Goal: Task Accomplishment & Management: Use online tool/utility

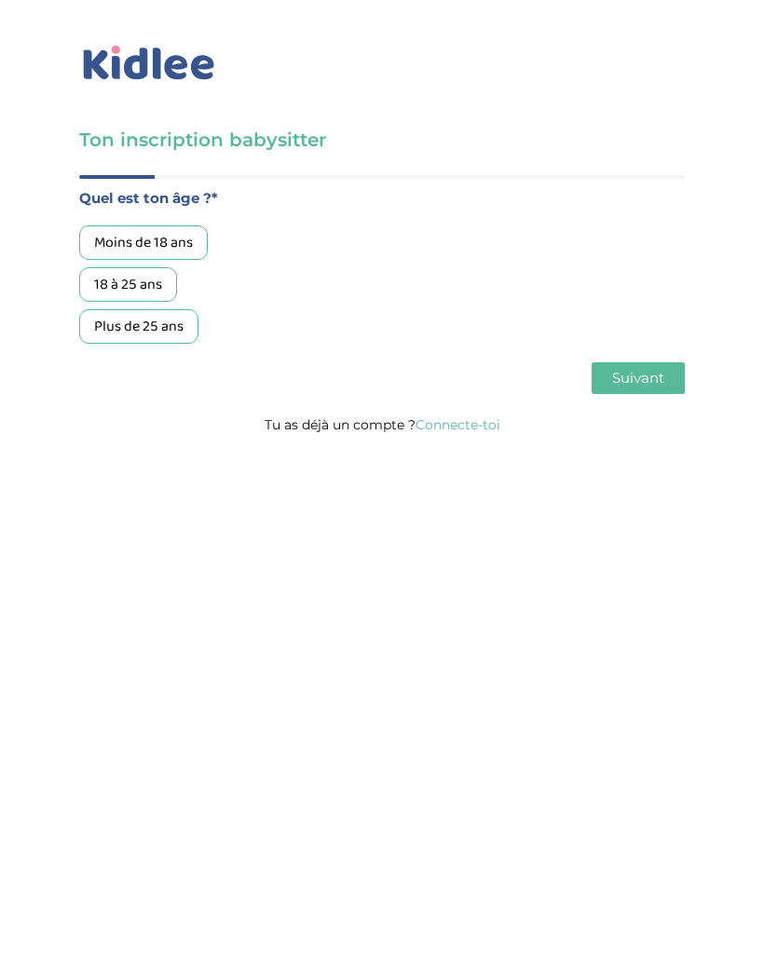
click at [457, 429] on link "Connecte-toi" at bounding box center [458, 425] width 85 height 17
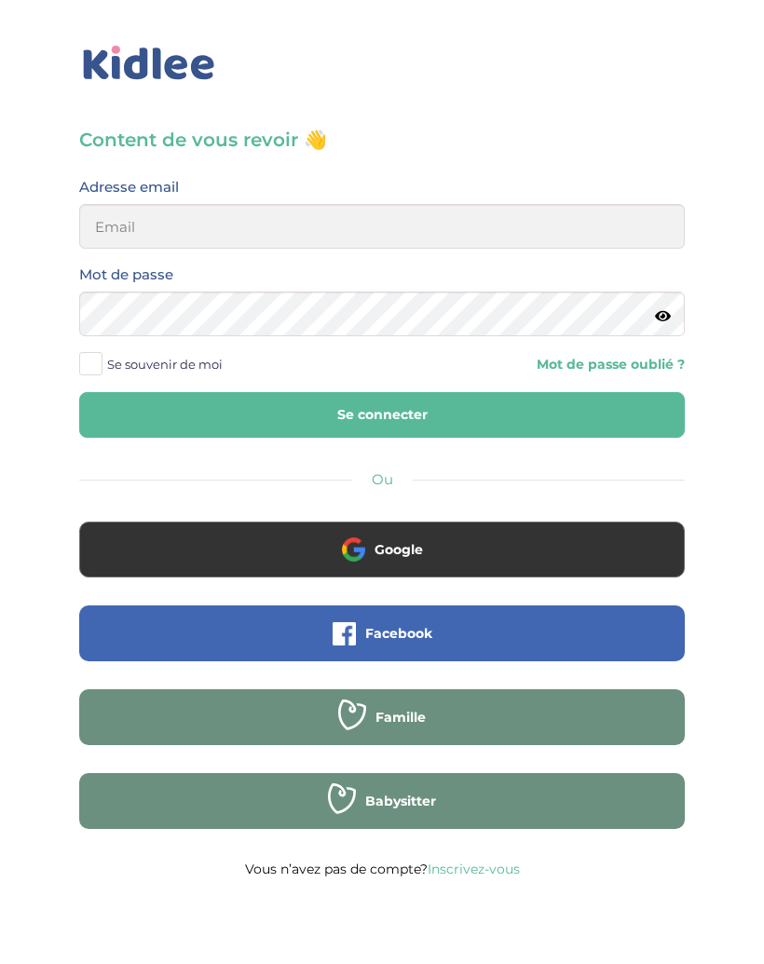
click at [425, 537] on button "Google" at bounding box center [382, 550] width 606 height 56
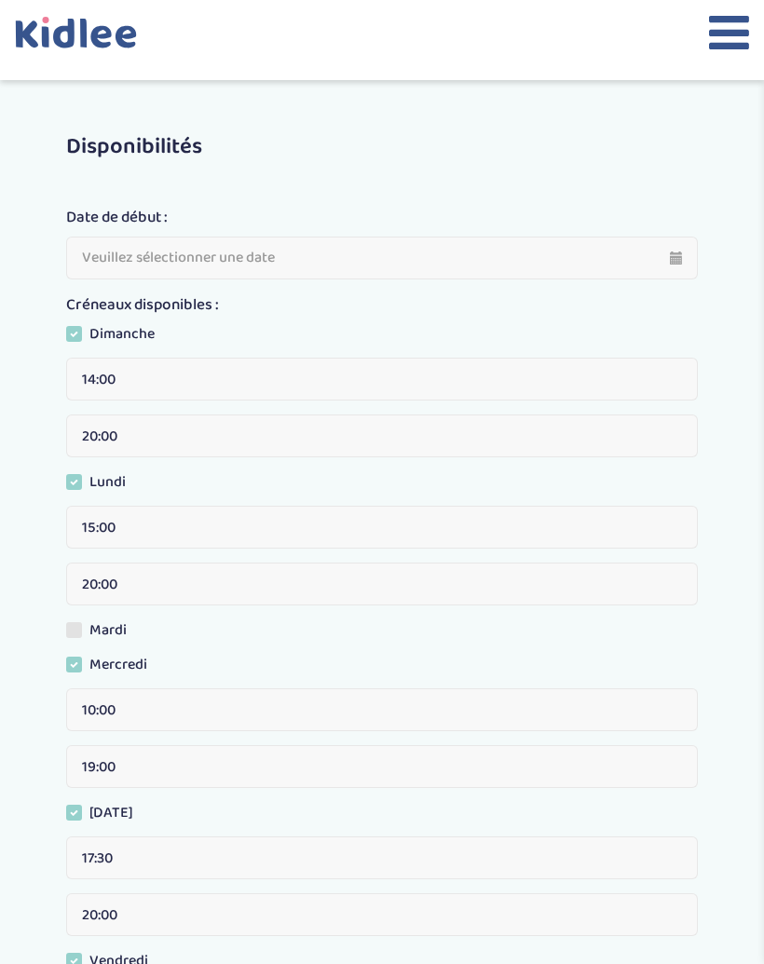
click at [49, 37] on icon at bounding box center [80, 41] width 131 height 48
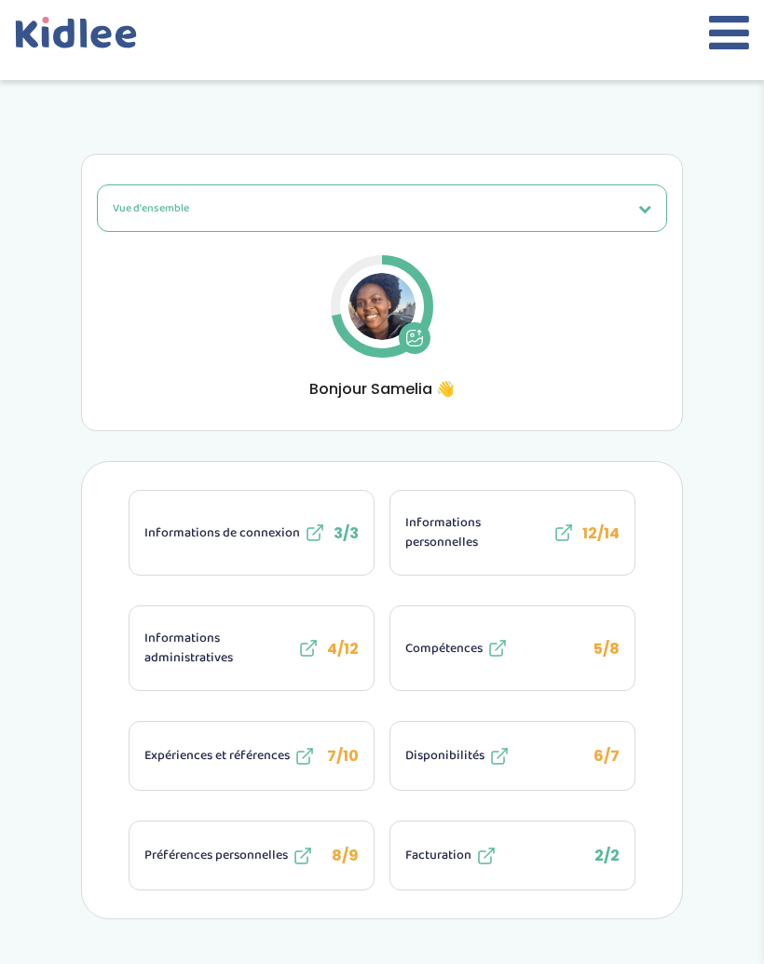
click at [297, 650] on icon at bounding box center [308, 648] width 22 height 22
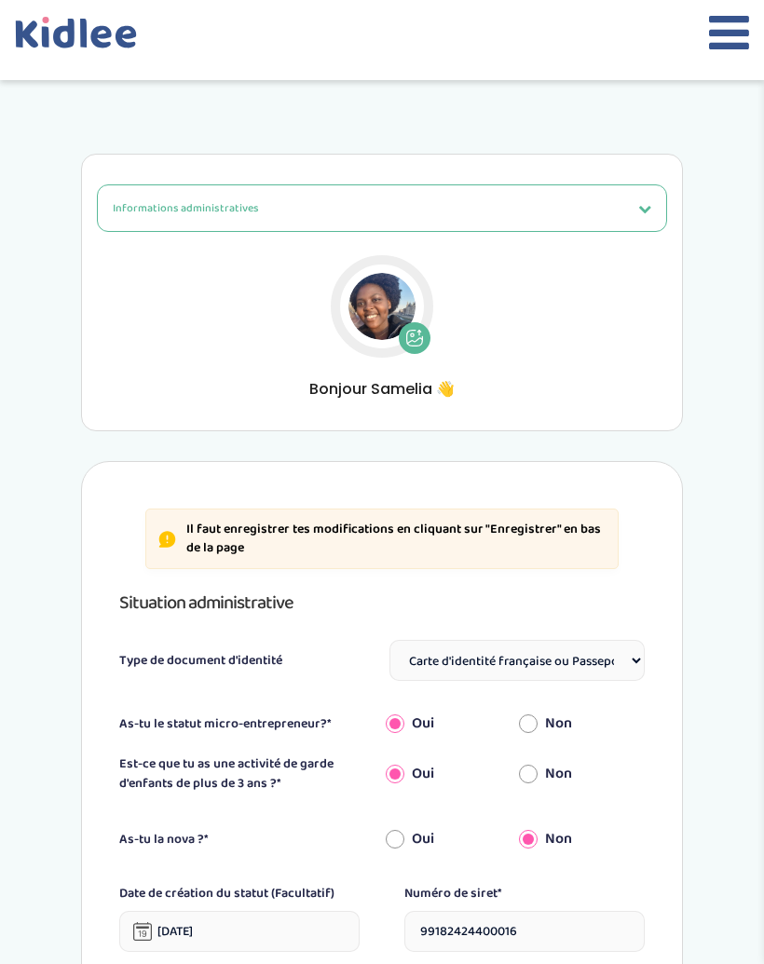
select select "Carte d'identité française ou Passeport français daté de moins de 5 ans"
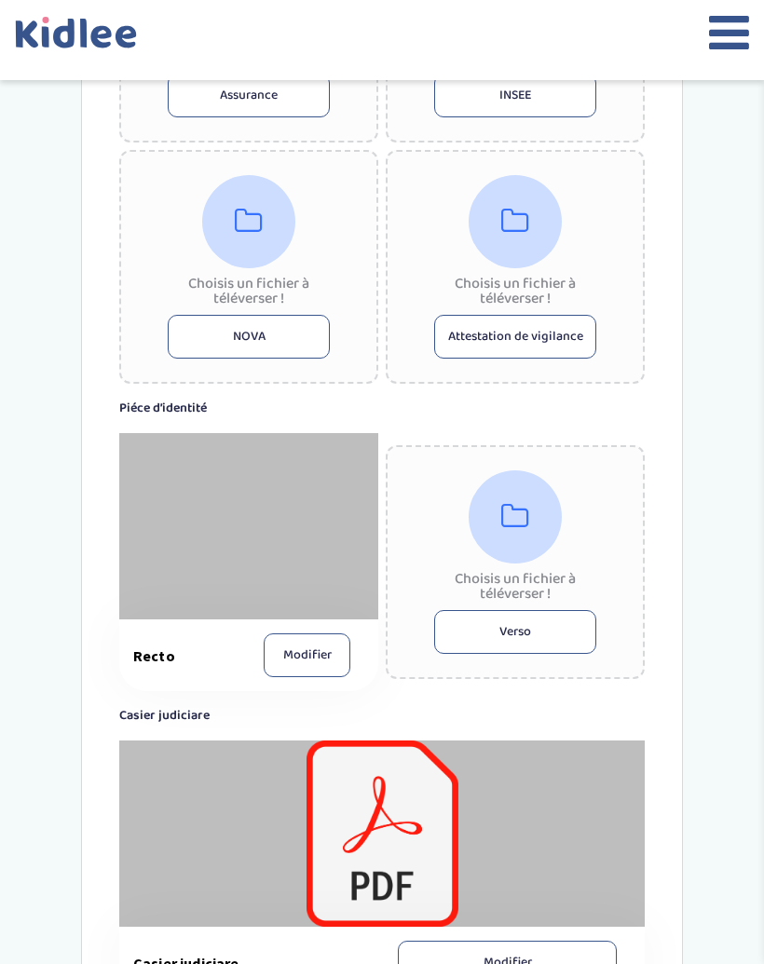
scroll to position [1247, 0]
click at [539, 331] on button "Attestation de vigilance" at bounding box center [515, 338] width 162 height 44
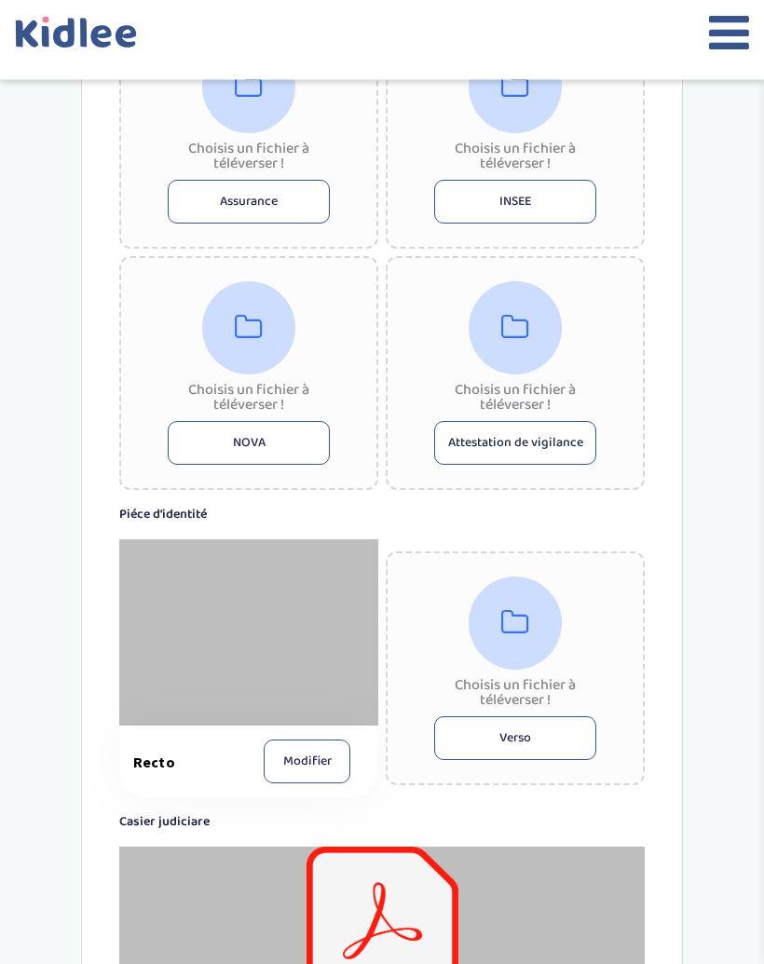
scroll to position [1140, 0]
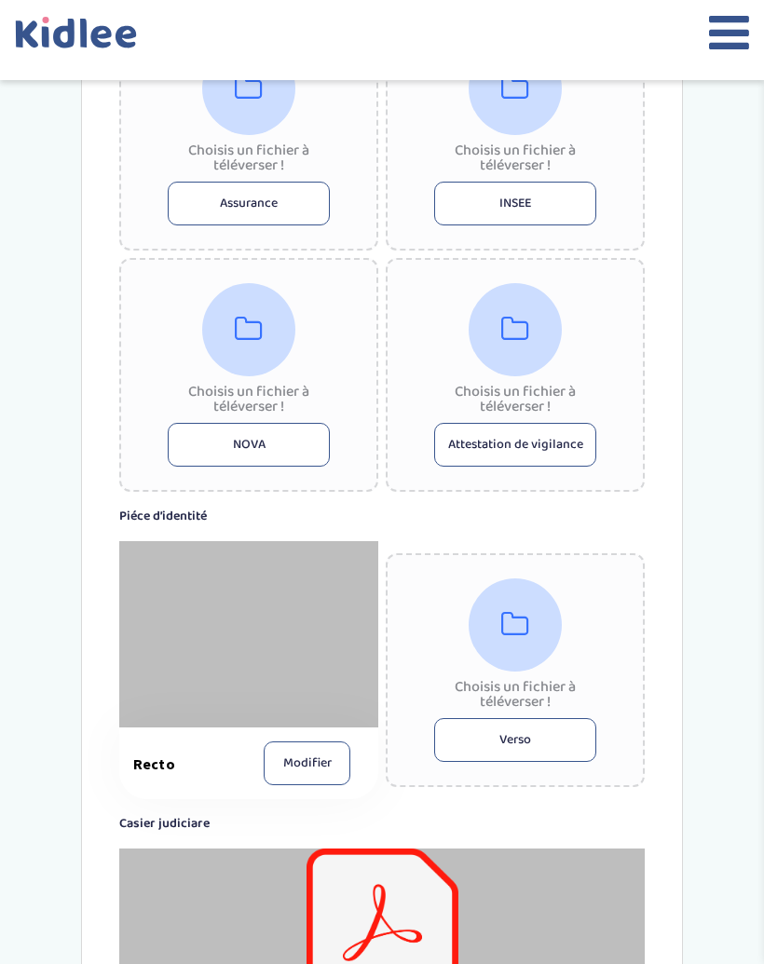
click at [506, 335] on icon at bounding box center [515, 330] width 28 height 30
click at [513, 331] on icon at bounding box center [515, 330] width 28 height 30
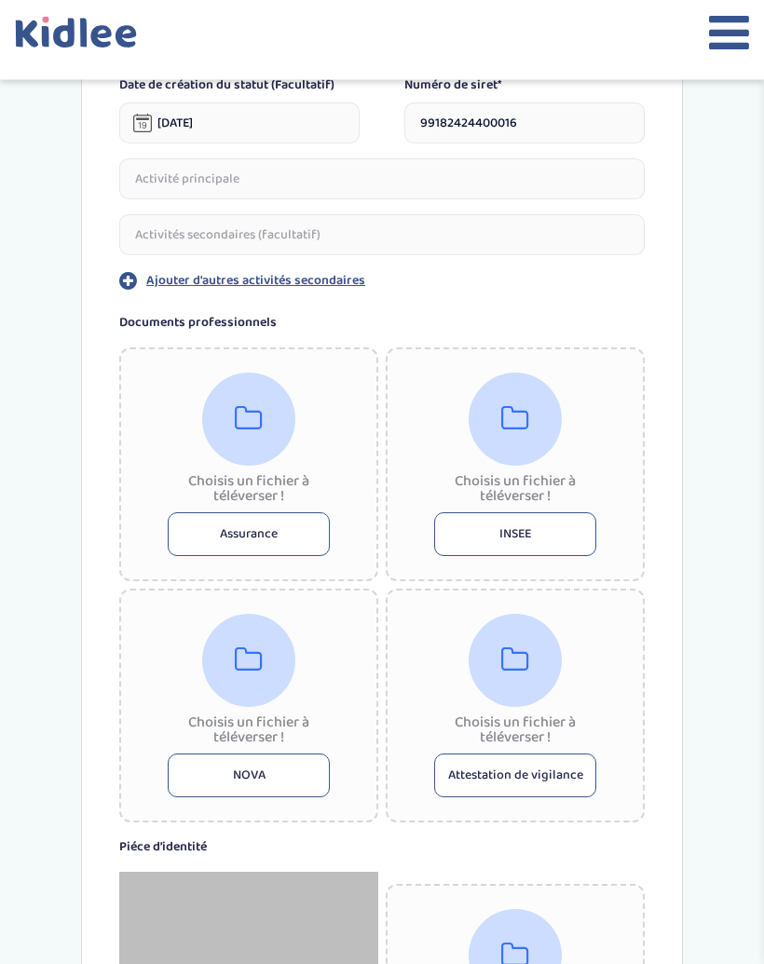
scroll to position [798, 0]
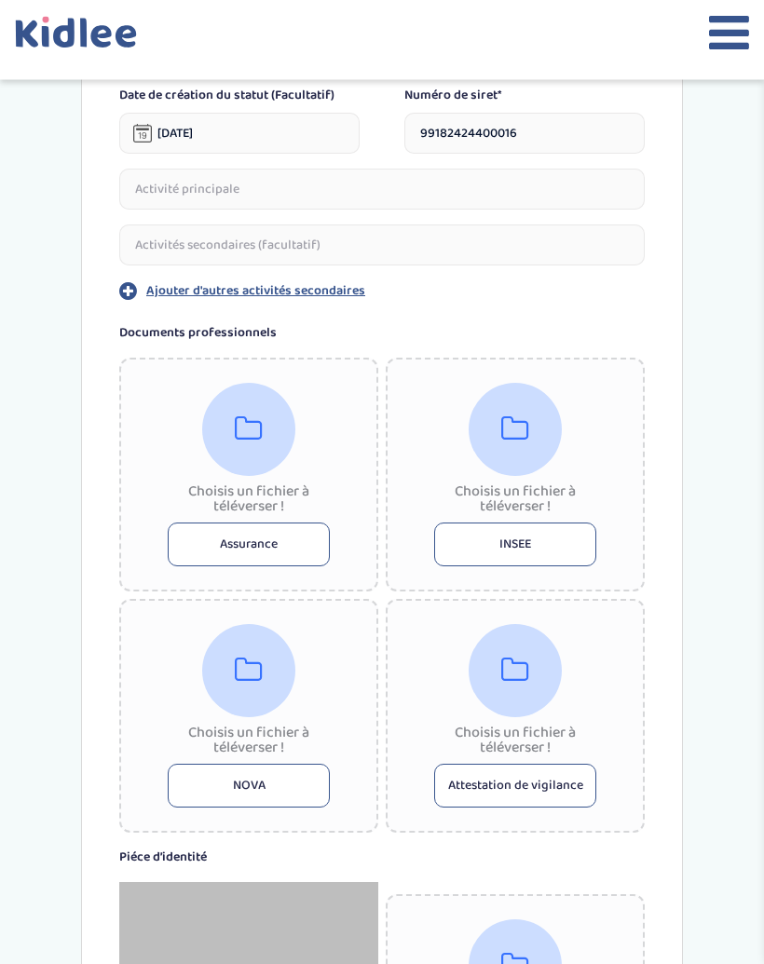
click at [735, 28] on icon at bounding box center [729, 32] width 40 height 47
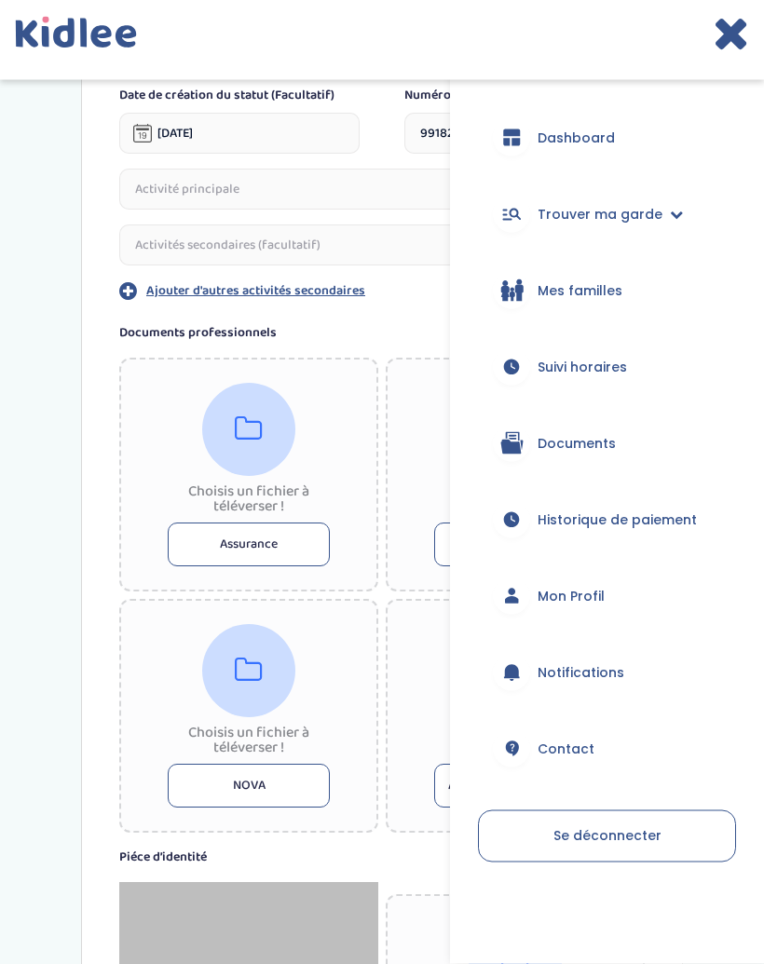
scroll to position [799, 0]
click at [365, 358] on div "Documents professionnels Choisis un fichier à téléverser ! Assurance Choisis un…" at bounding box center [382, 578] width 526 height 510
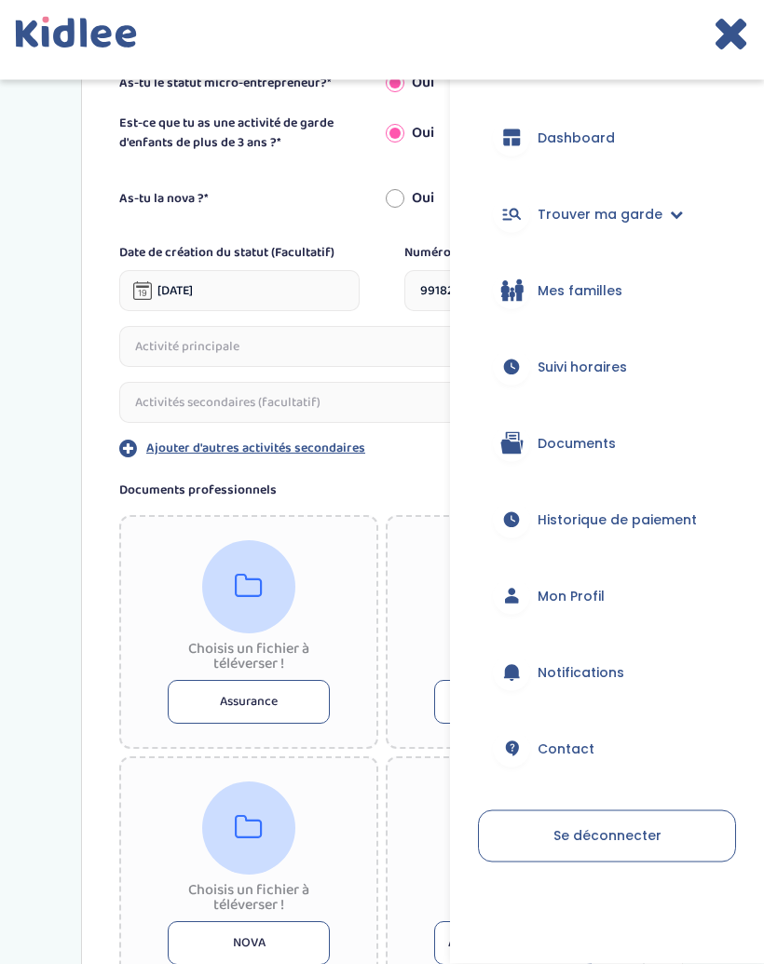
click at [379, 458] on button "Ajouter d'autres activités secondaires" at bounding box center [382, 449] width 526 height 21
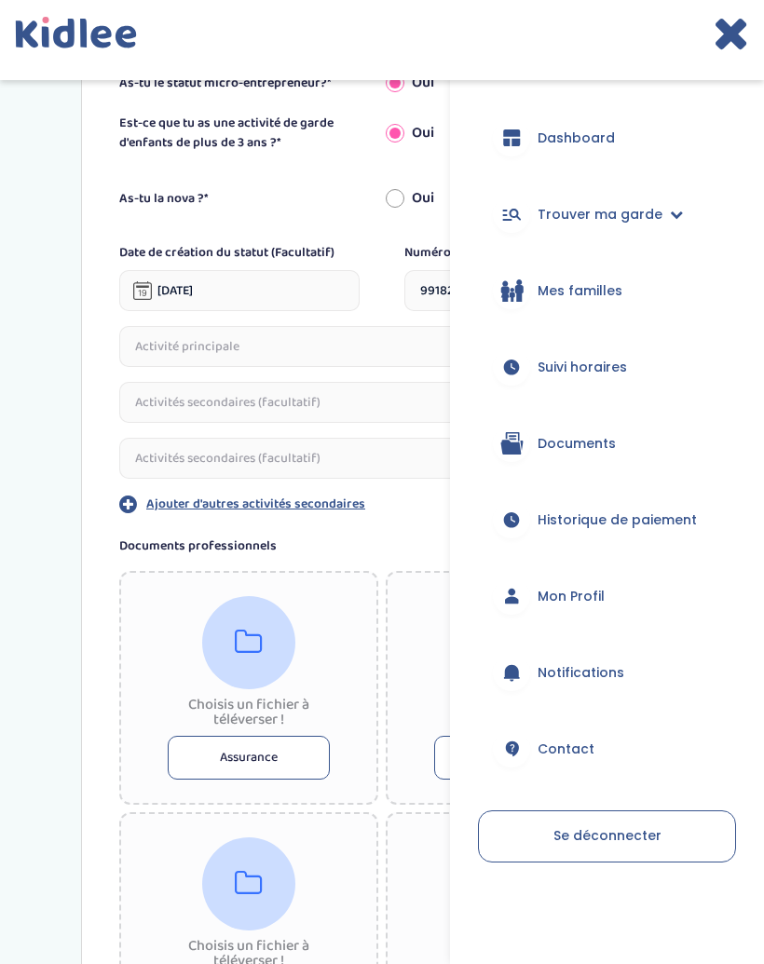
click at [655, 358] on link "Suivi horaires" at bounding box center [607, 367] width 258 height 67
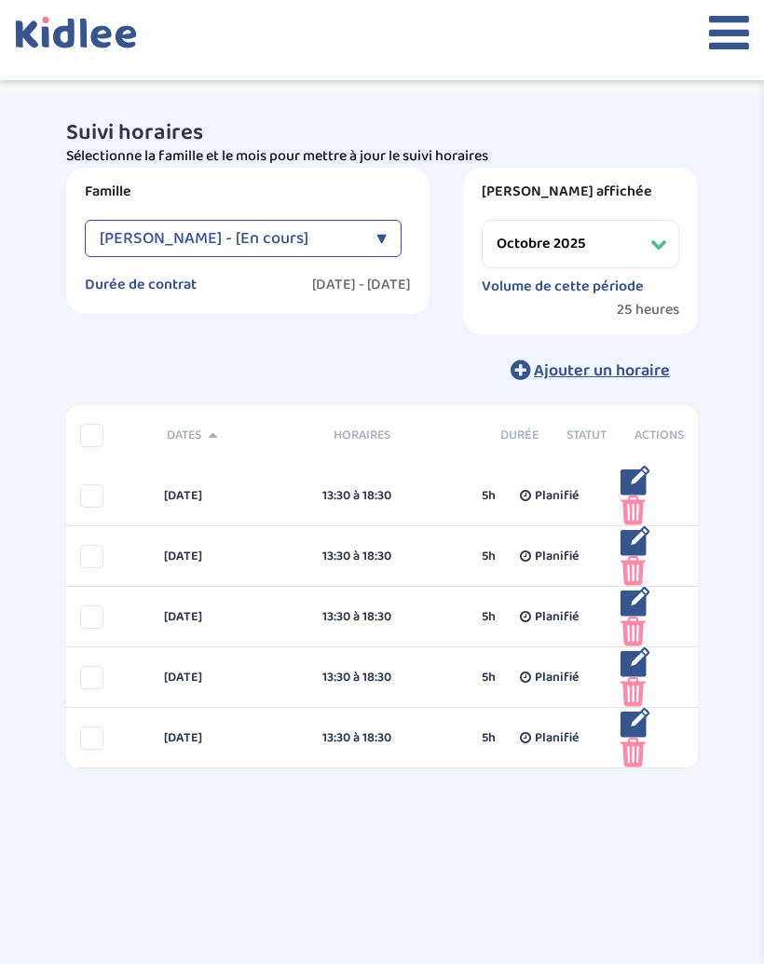
click at [355, 246] on div "Huet Sebastien - [En cours]" at bounding box center [233, 238] width 267 height 37
click at [659, 227] on select "Filtrer par mois septembre 2025 octobre 2025 novembre 2025 décembre 2025 janvie…" at bounding box center [581, 244] width 198 height 48
click at [650, 243] on select "Filtrer par mois septembre 2025 octobre 2025 novembre 2025 décembre 2025 janvie…" at bounding box center [581, 244] width 198 height 48
click at [666, 239] on select "Filtrer par mois septembre 2025 octobre 2025 novembre 2025 décembre 2025 janvie…" at bounding box center [581, 244] width 198 height 48
click at [698, 212] on div "Famille Huet Sebastien - [En cours] ▼ Huet Sebastien - [En cours] Durée de cont…" at bounding box center [382, 251] width 660 height 167
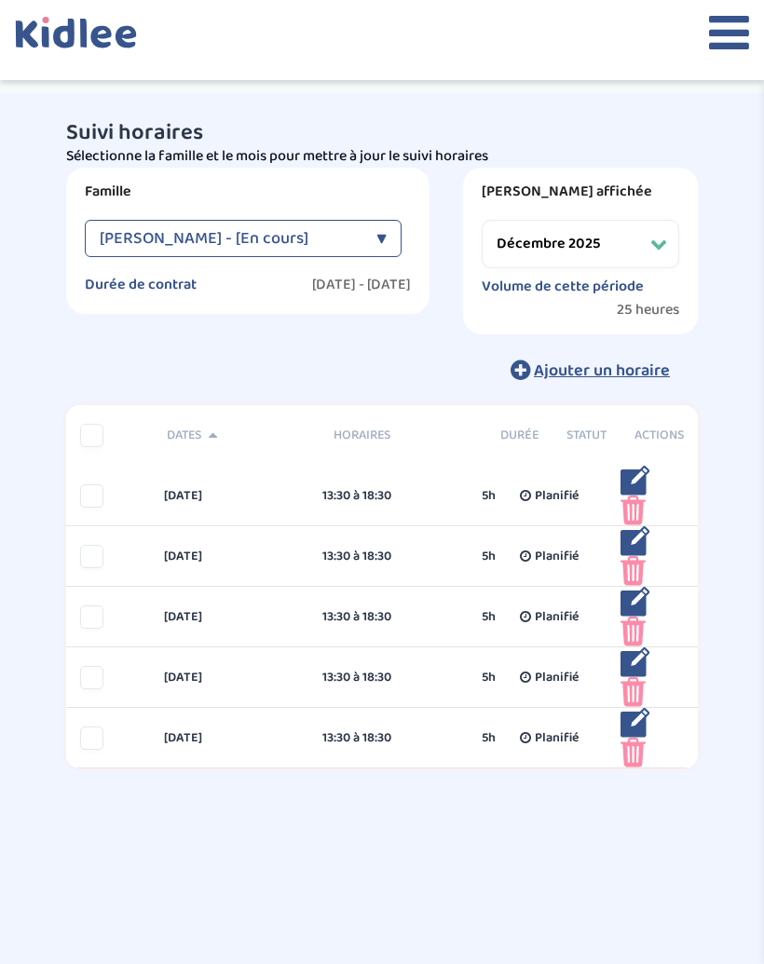
click at [654, 238] on select "Filtrer par mois septembre 2025 octobre 2025 novembre 2025 décembre 2025 janvie…" at bounding box center [581, 244] width 198 height 48
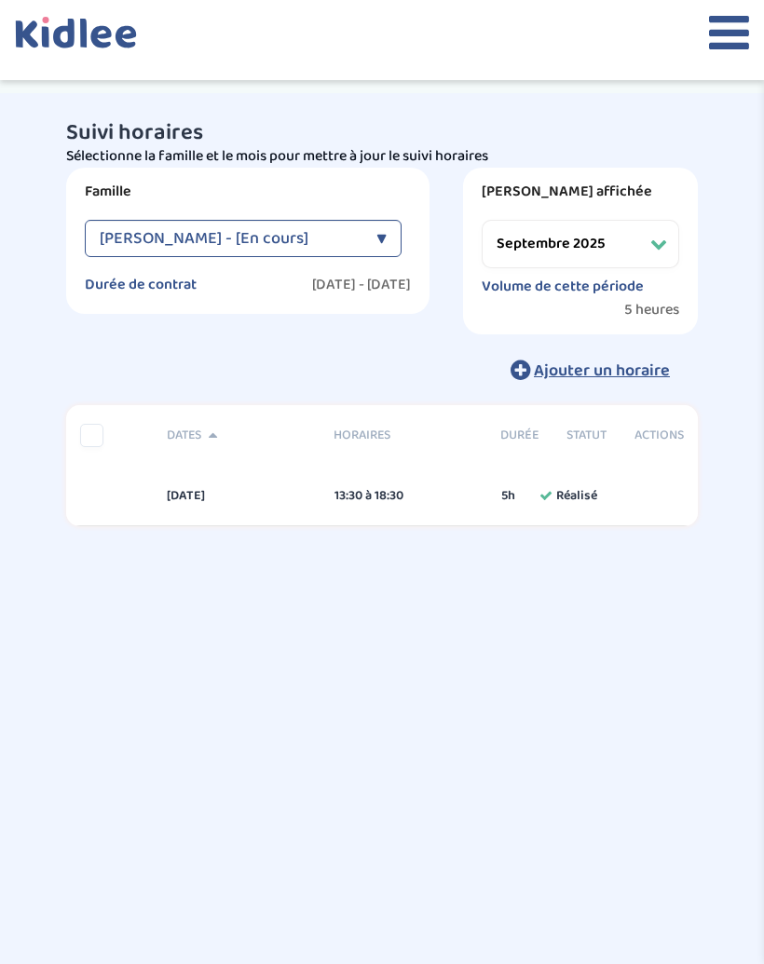
click at [657, 245] on select "Filtrer par mois septembre 2025 octobre 2025 novembre 2025 décembre 2025 janvie…" at bounding box center [581, 244] width 198 height 48
select select "octobre 2025"
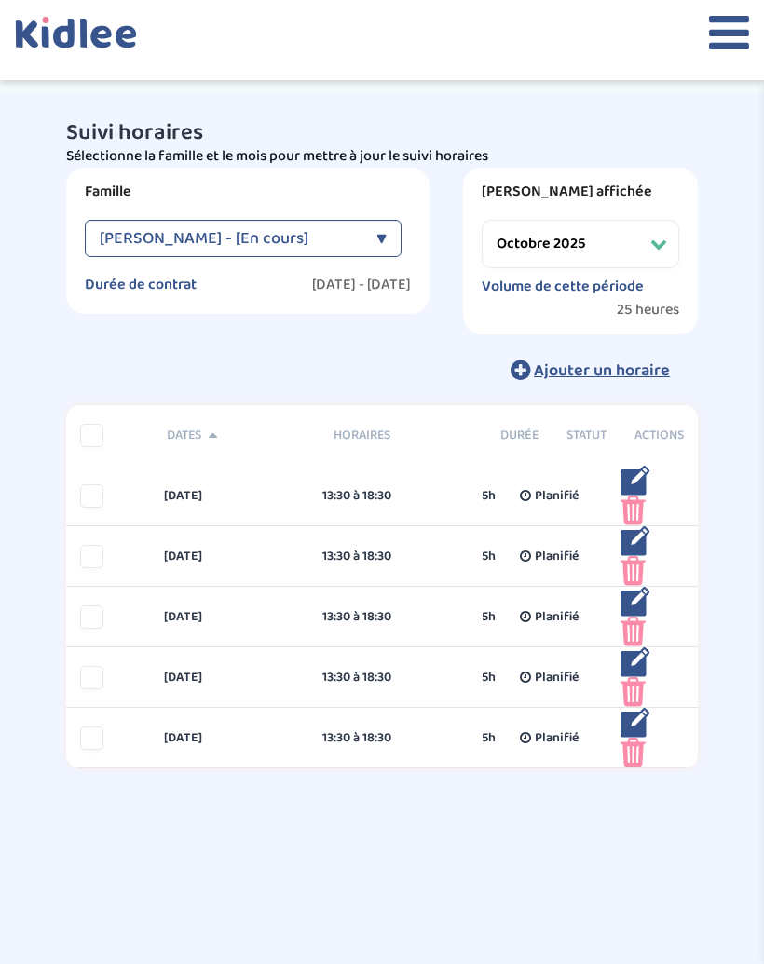
click at [96, 473] on div "mercredi 1 oct 13:30 à 18:30 5h Planifié 5h Planifié ... Modifier Supprimer" at bounding box center [382, 496] width 632 height 61
click at [205, 501] on div "mercredi 1 oct" at bounding box center [229, 496] width 159 height 20
click at [100, 496] on div at bounding box center [91, 496] width 23 height 23
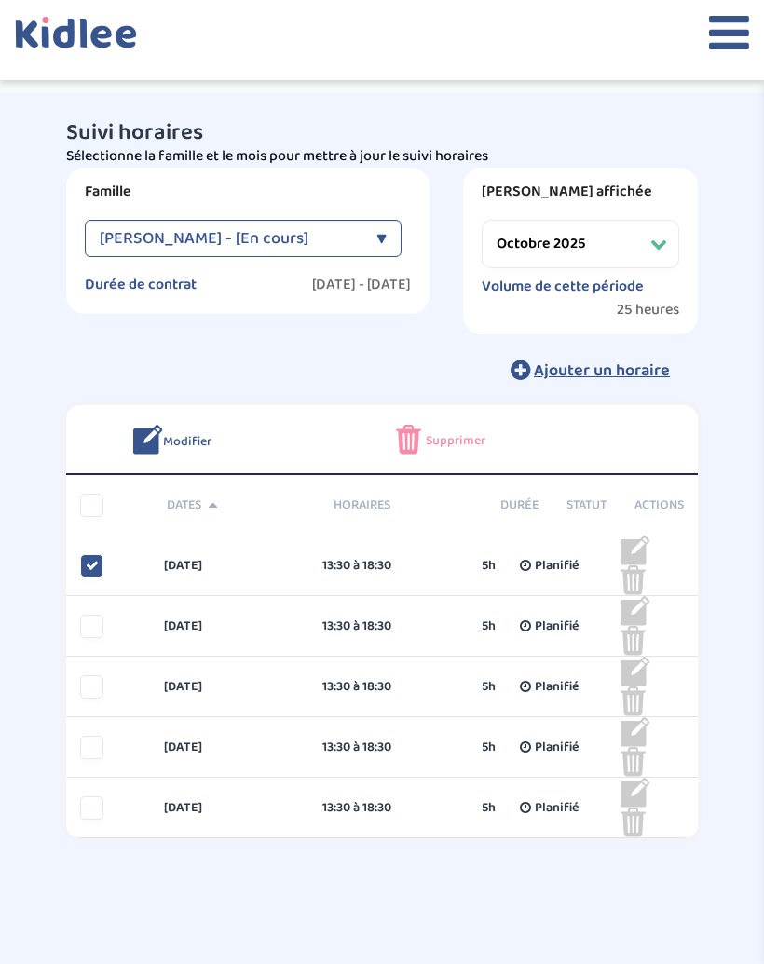
click at [89, 562] on icon at bounding box center [92, 565] width 13 height 13
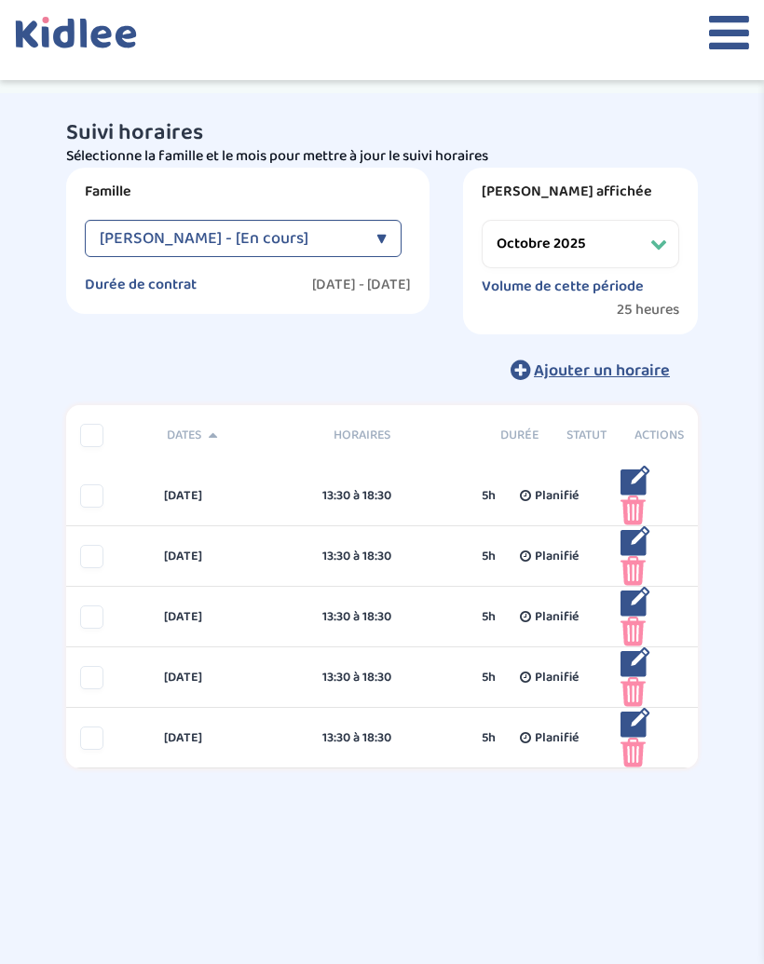
click at [761, 142] on div "Suivi horaires Besoin d'aide ? zTAkgi897rFf9nUbVjgDqVgIOf7HHihjVcZGaQA3 Affiche…" at bounding box center [382, 468] width 764 height 751
click at [727, 41] on icon at bounding box center [729, 32] width 40 height 47
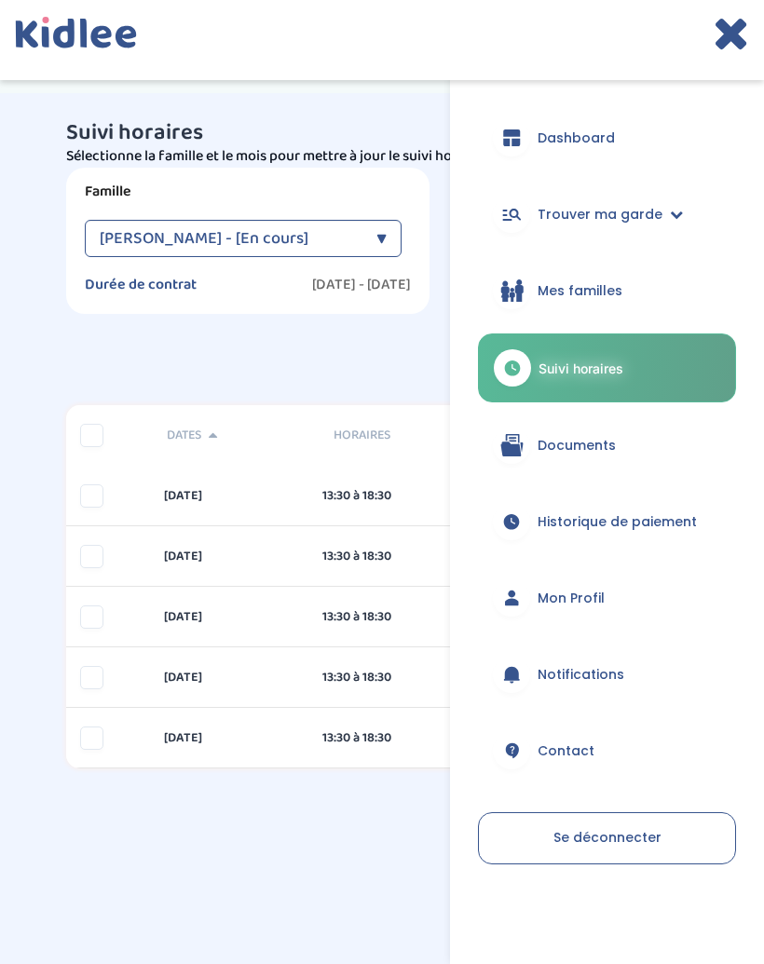
click at [629, 444] on link "Documents" at bounding box center [607, 445] width 258 height 67
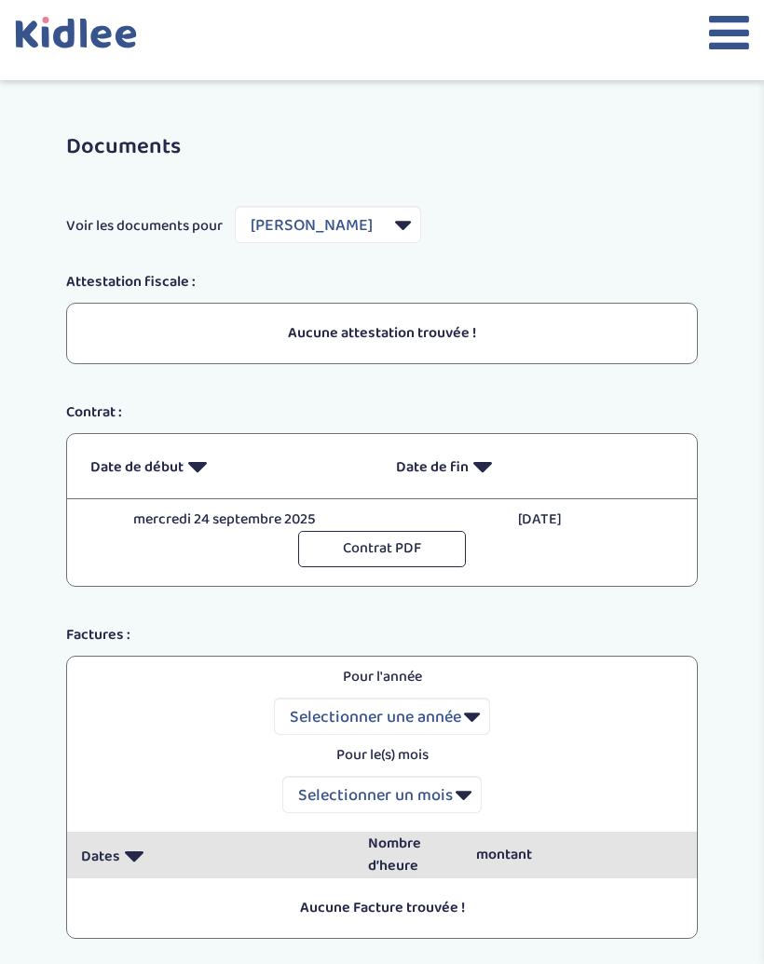
select select "7755"
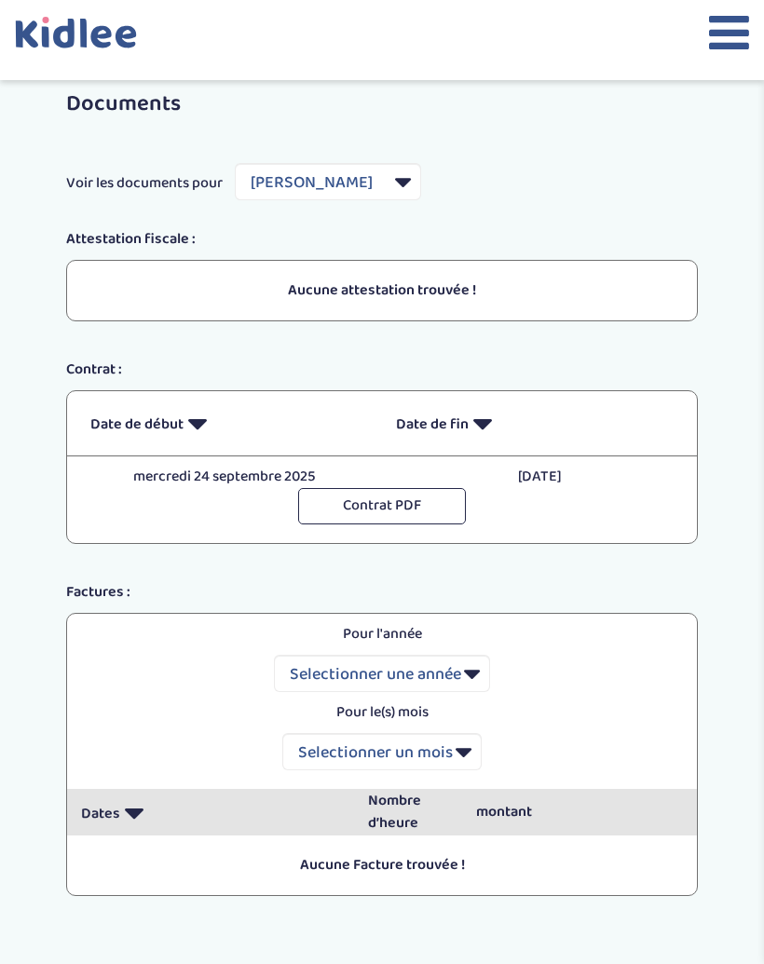
scroll to position [37, 0]
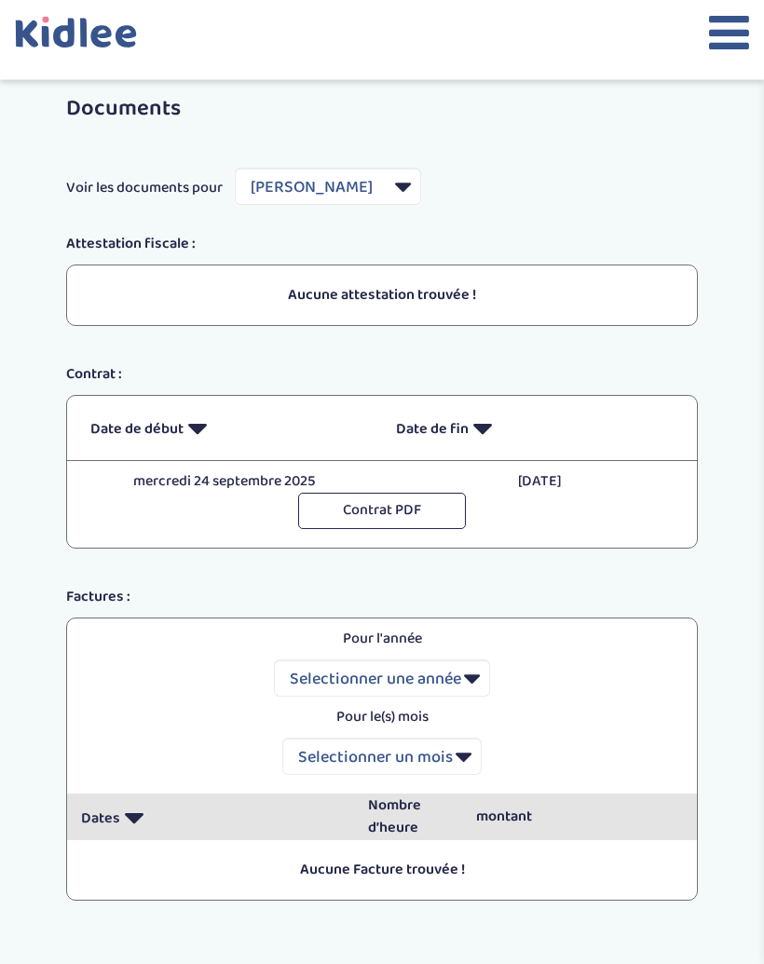
click at [732, 28] on icon at bounding box center [729, 32] width 40 height 47
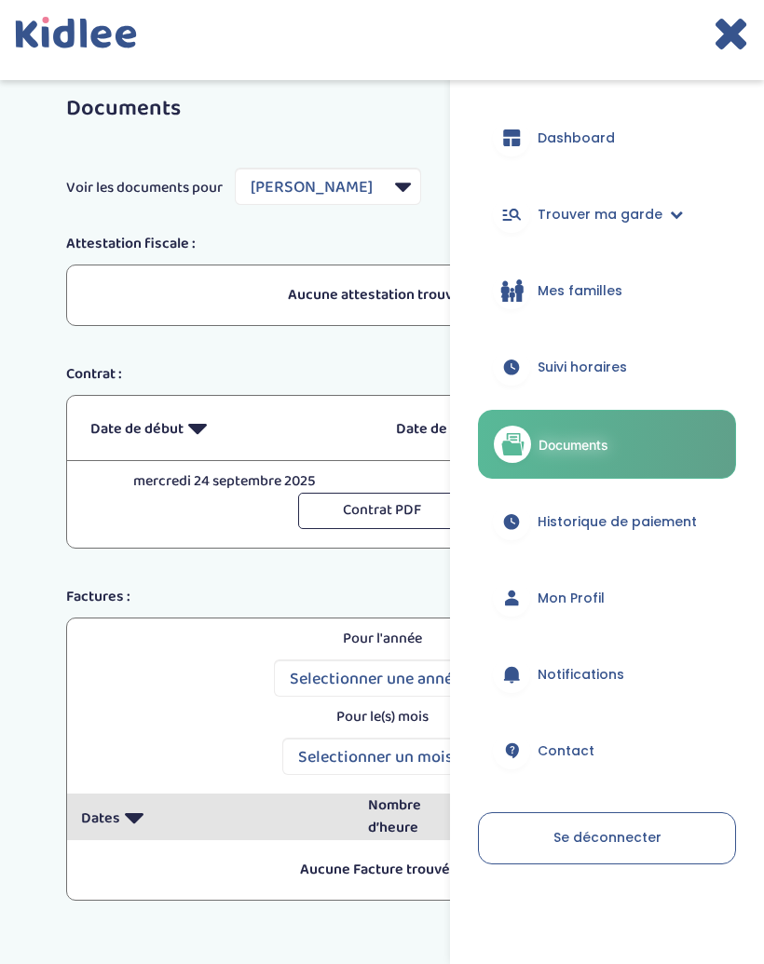
click at [697, 516] on span "Historique de paiement" at bounding box center [617, 523] width 159 height 20
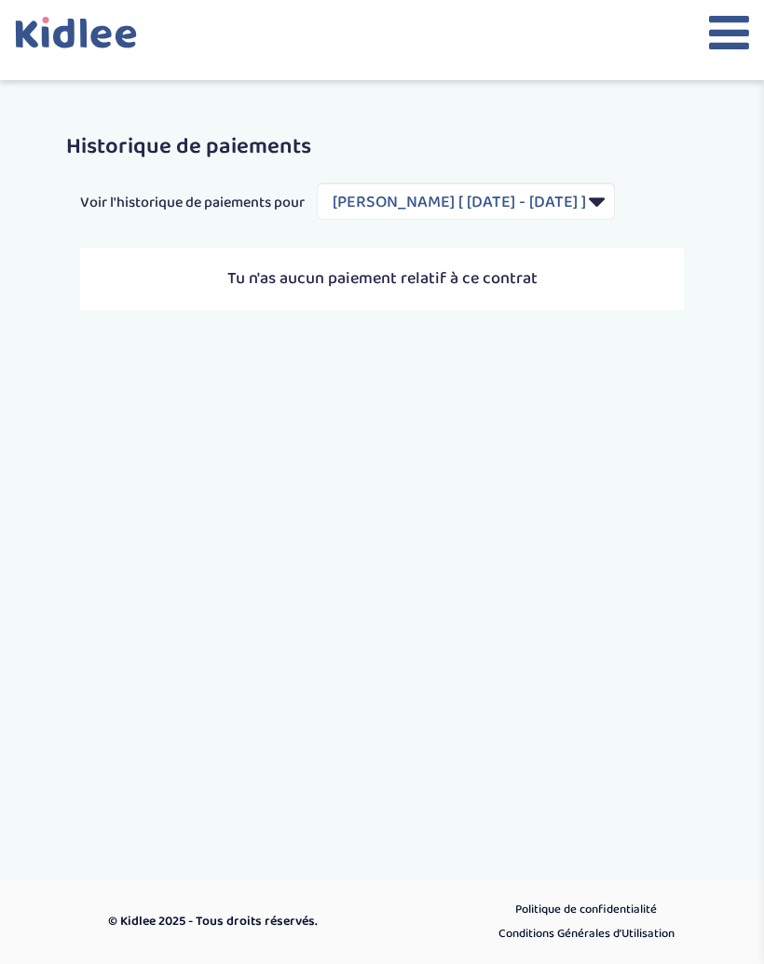
select select "2191"
click at [737, 31] on icon at bounding box center [729, 32] width 40 height 47
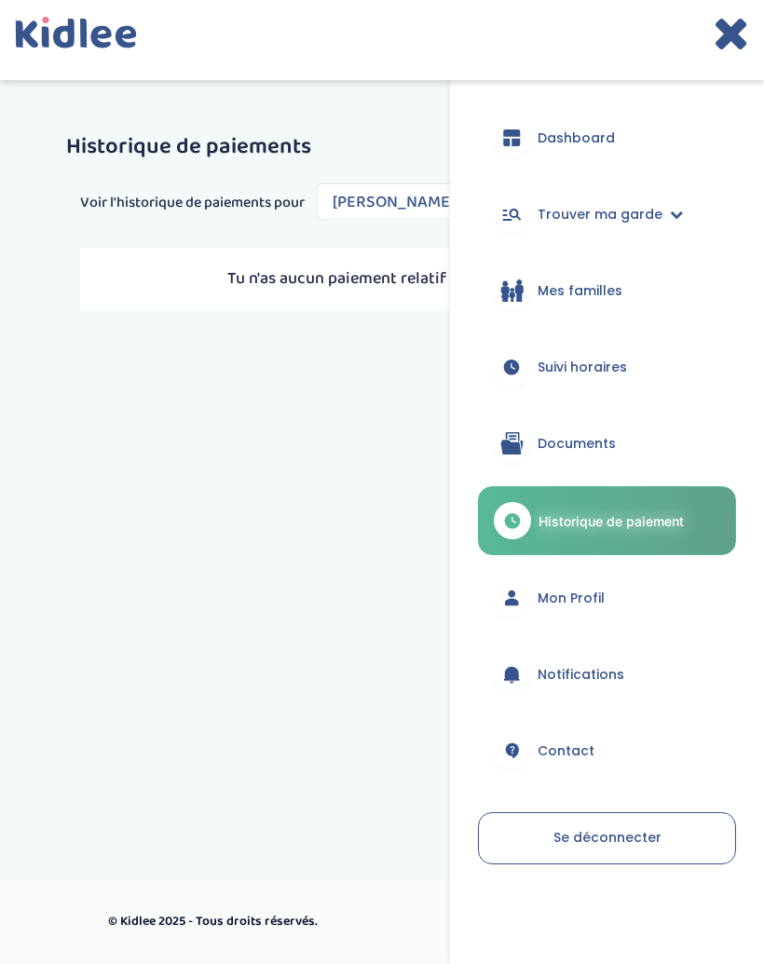
click at [681, 590] on link "Mon Profil" at bounding box center [607, 598] width 258 height 67
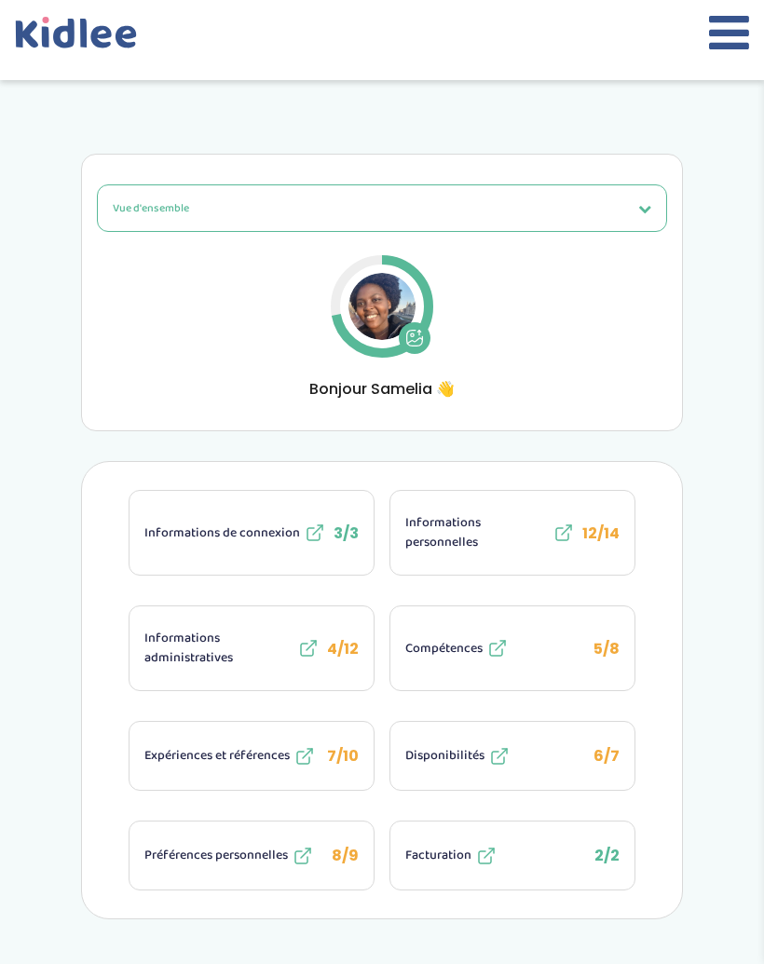
click at [739, 35] on icon at bounding box center [729, 32] width 40 height 47
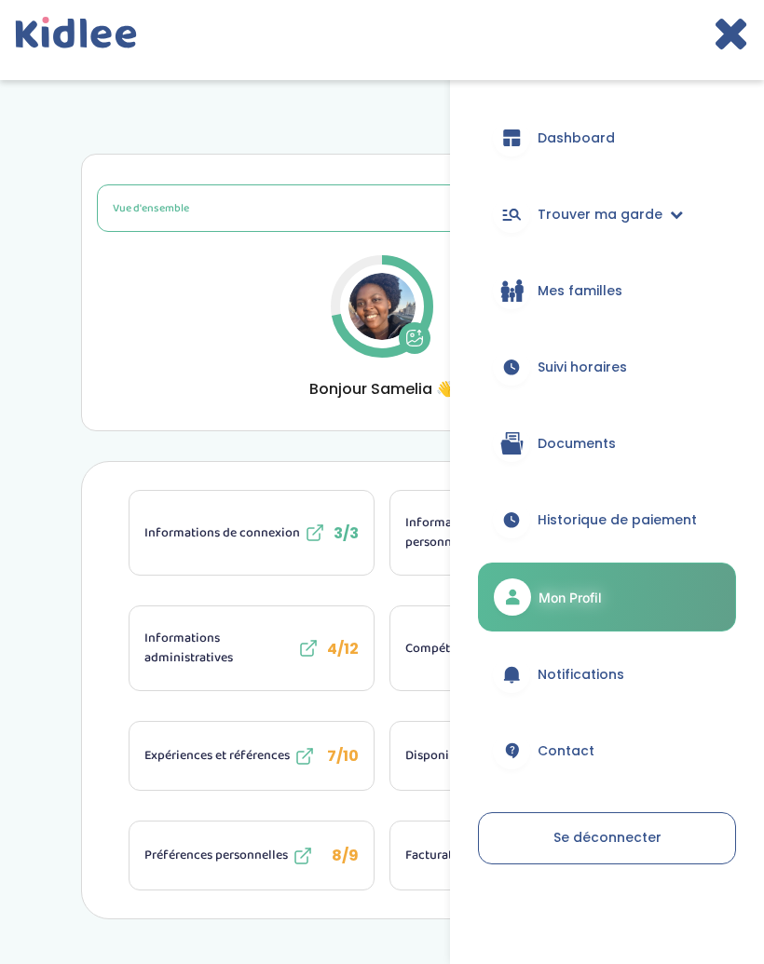
click at [677, 130] on link "Dashboard" at bounding box center [607, 137] width 258 height 67
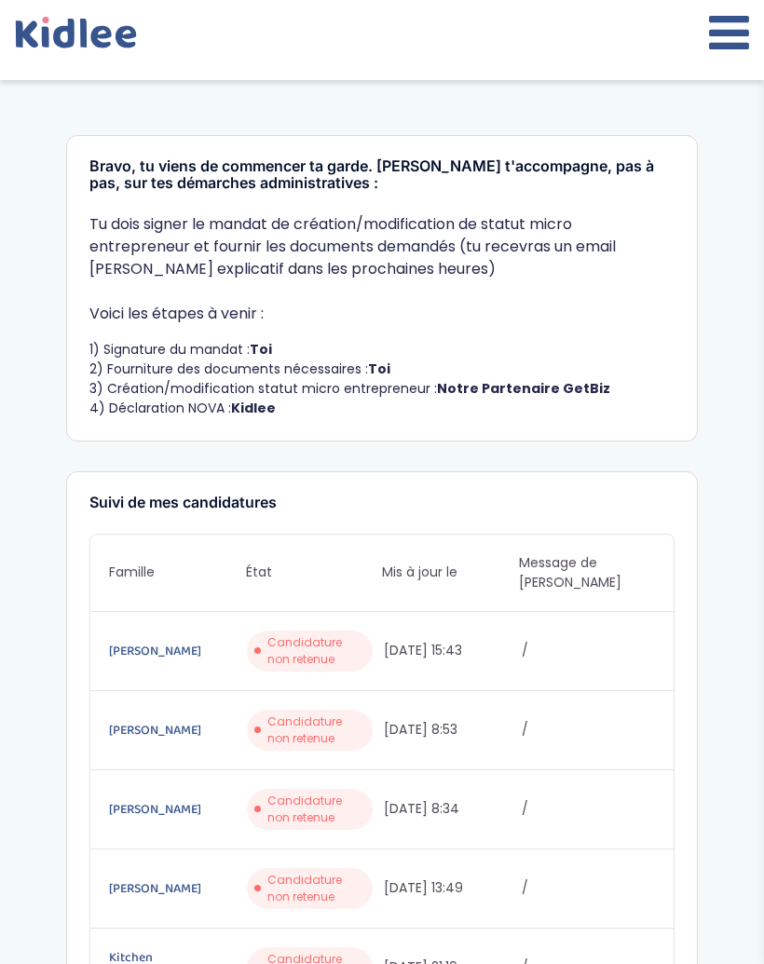
click at [733, 25] on icon at bounding box center [729, 32] width 40 height 47
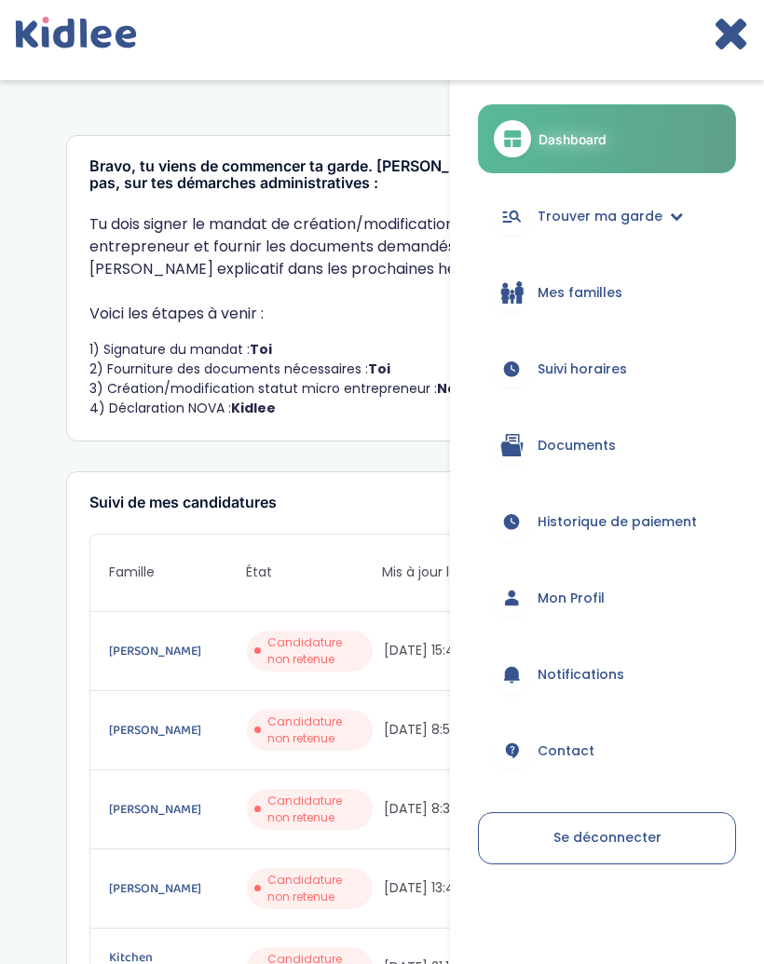
click at [667, 208] on link "Trouver ma garde" at bounding box center [607, 216] width 258 height 67
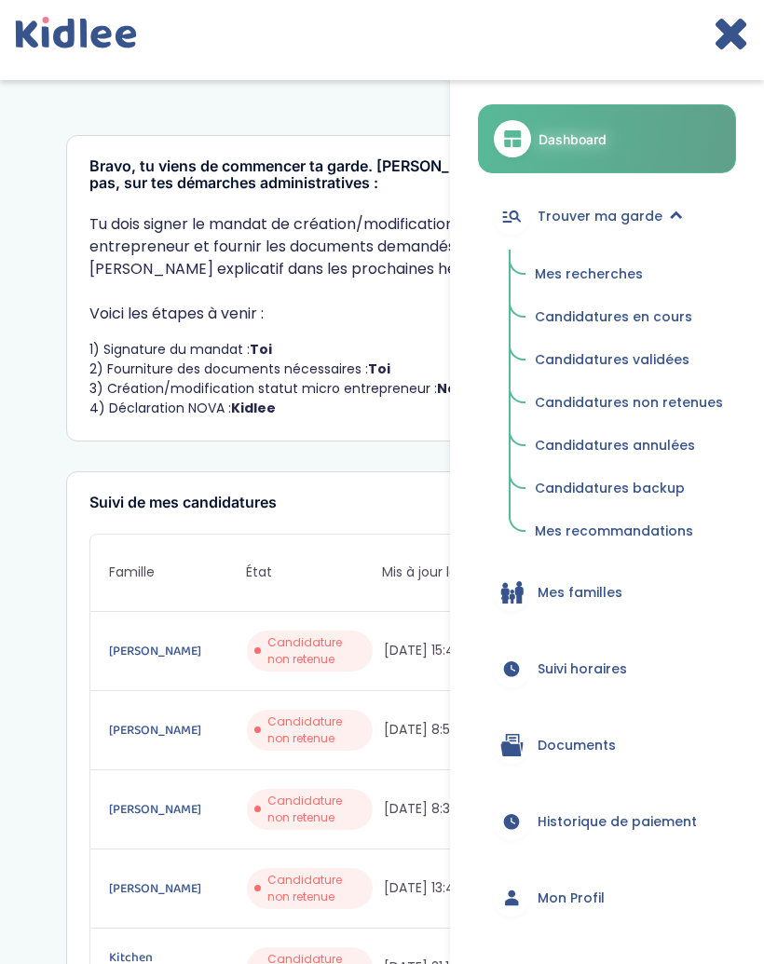
click at [609, 262] on link "Mes recherches" at bounding box center [629, 274] width 214 height 35
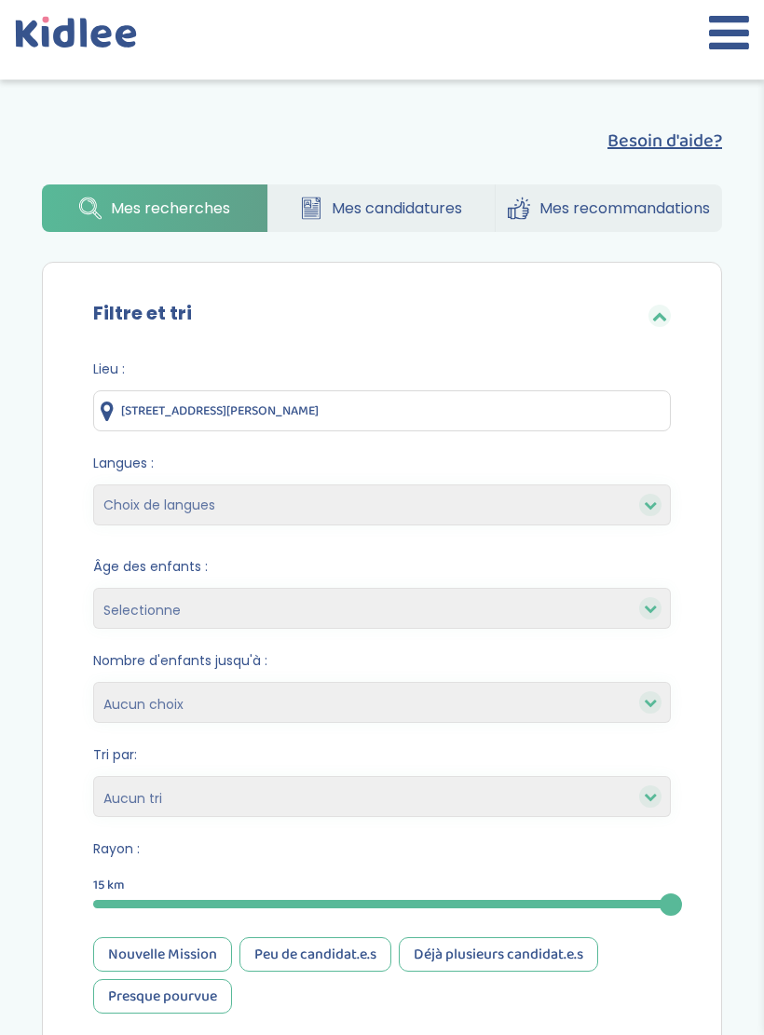
click at [470, 810] on select "Heures par semaine (croissant) Heures par semaine (décroissant) Date de démarra…" at bounding box center [382, 797] width 578 height 41
select select "hours_asc"
click at [623, 590] on select "Selectionne moins de 3 ans entre 3 et 6 ans plus de 6 ans" at bounding box center [382, 608] width 578 height 41
select select "-3"
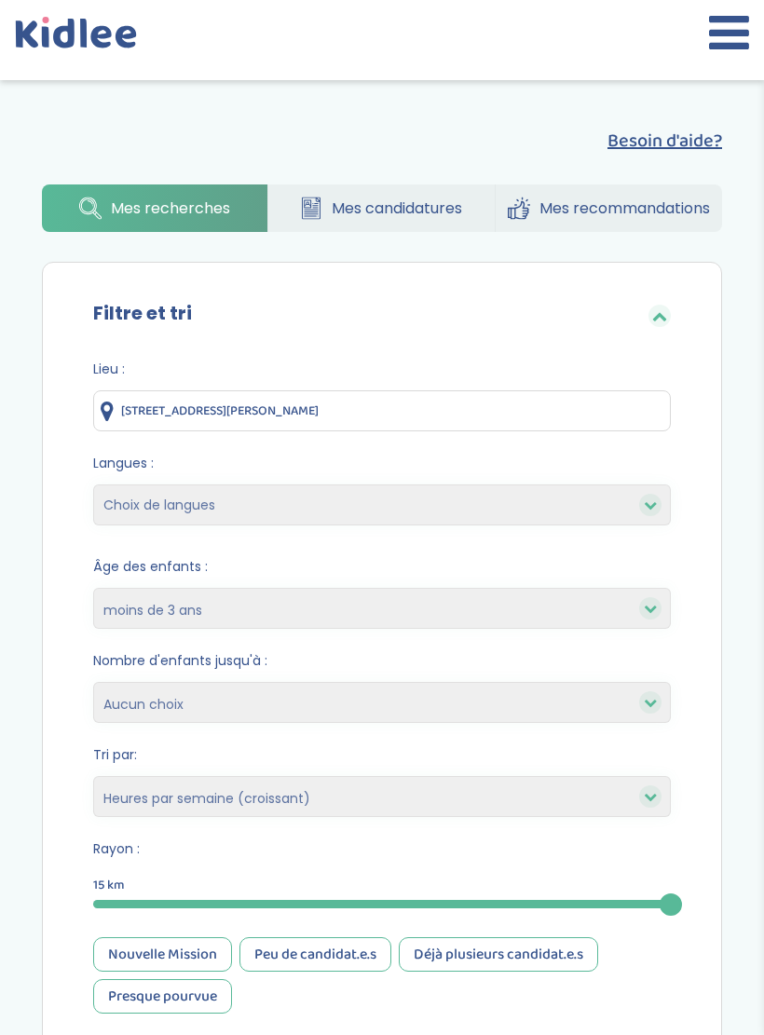
select select
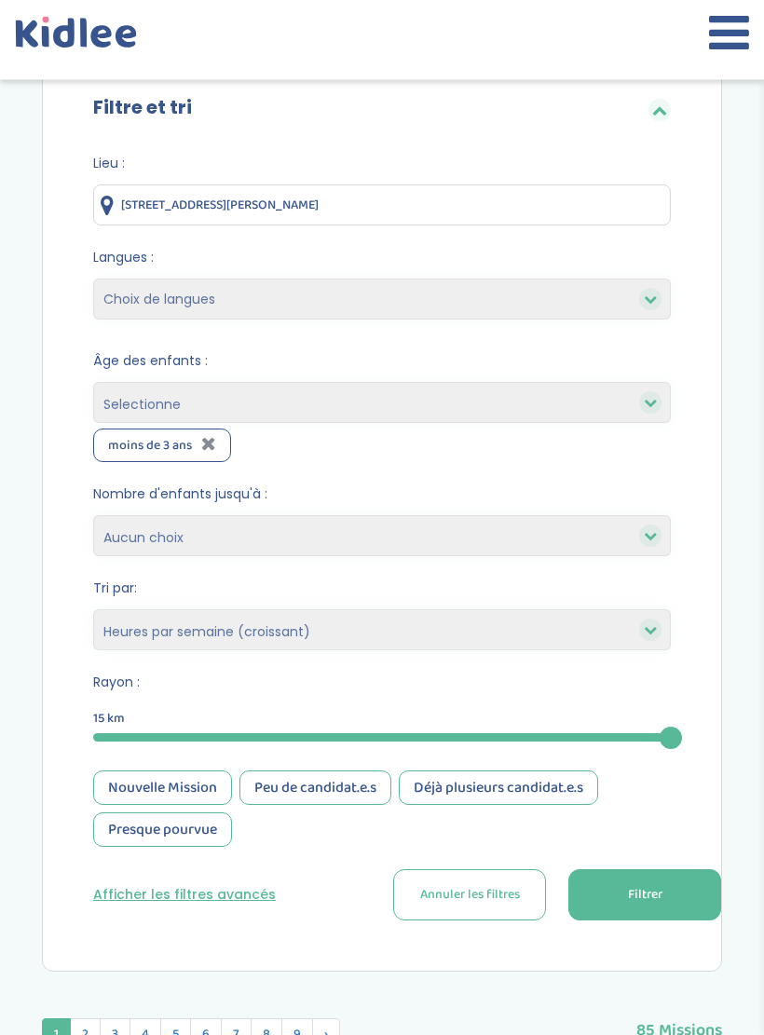
scroll to position [218, 0]
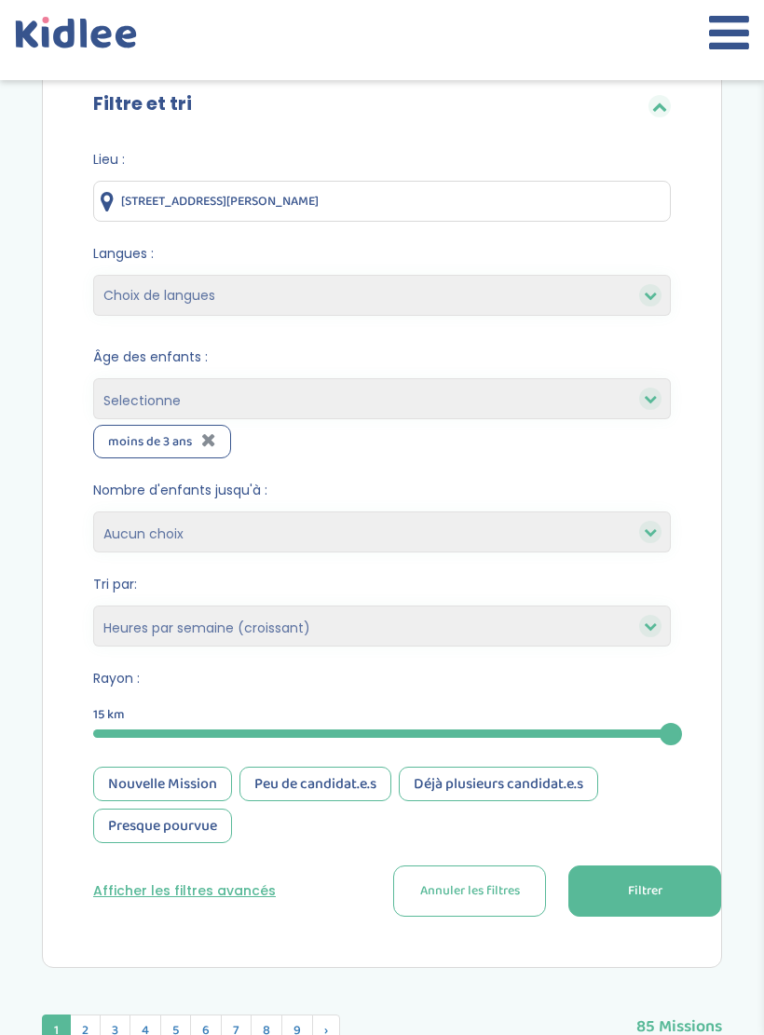
click at [648, 894] on span "Filtrer" at bounding box center [645, 892] width 34 height 20
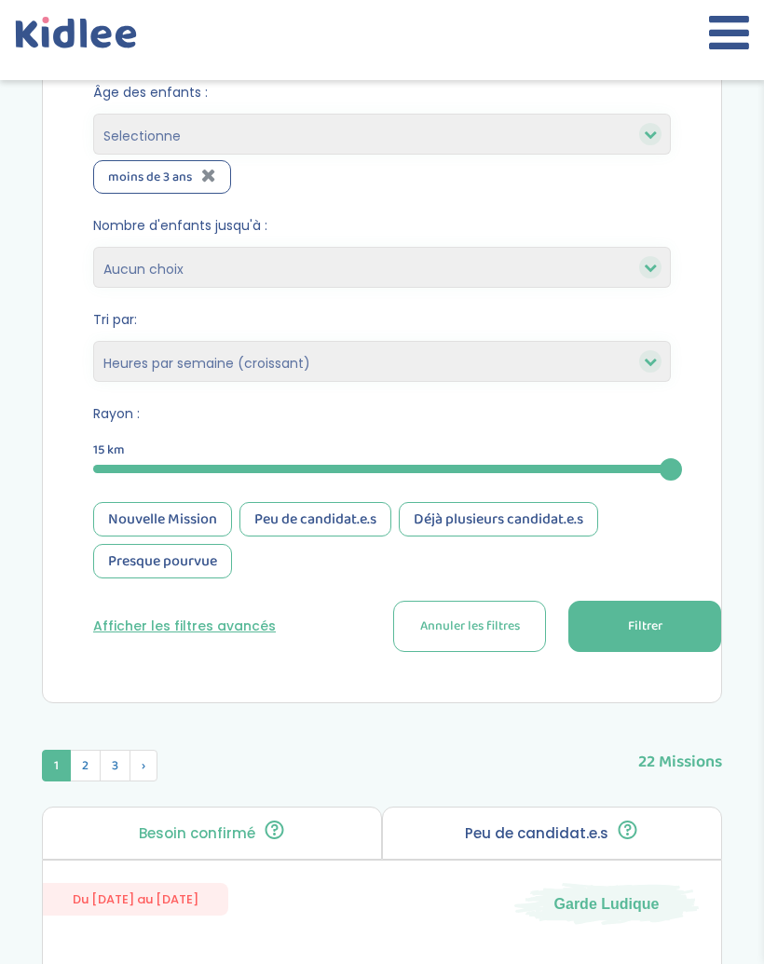
scroll to position [482, 0]
click at [652, 636] on span "Filtrer" at bounding box center [645, 628] width 34 height 20
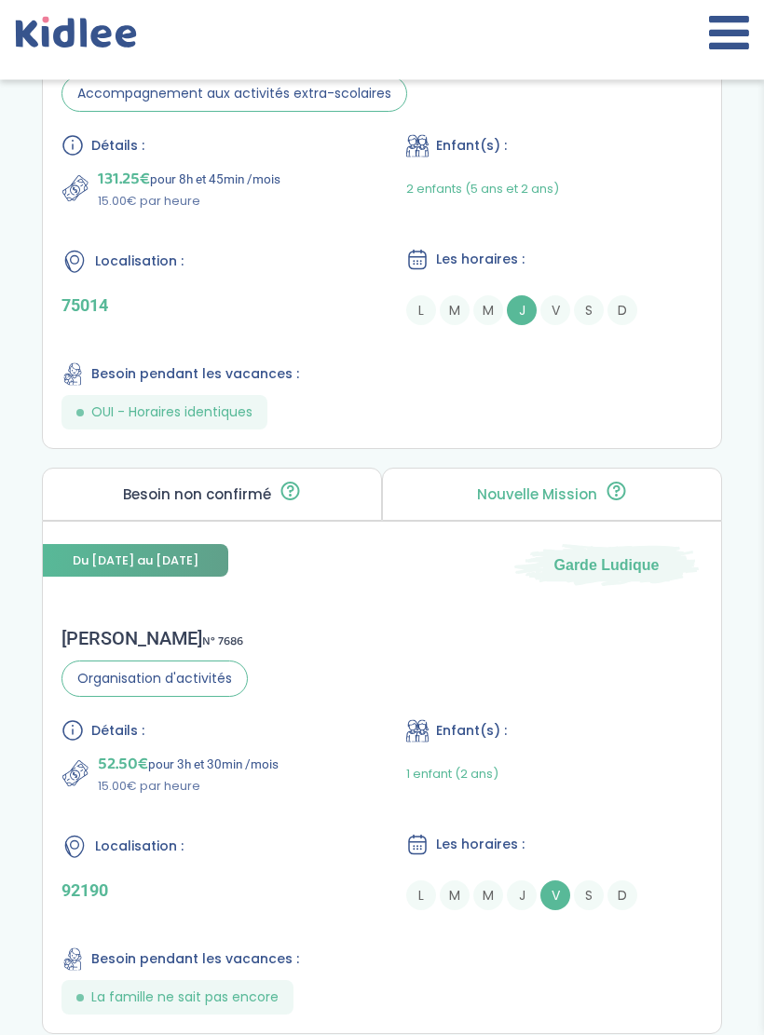
scroll to position [1407, 0]
click at [610, 796] on div "1 enfant (2 ans)" at bounding box center [554, 774] width 296 height 44
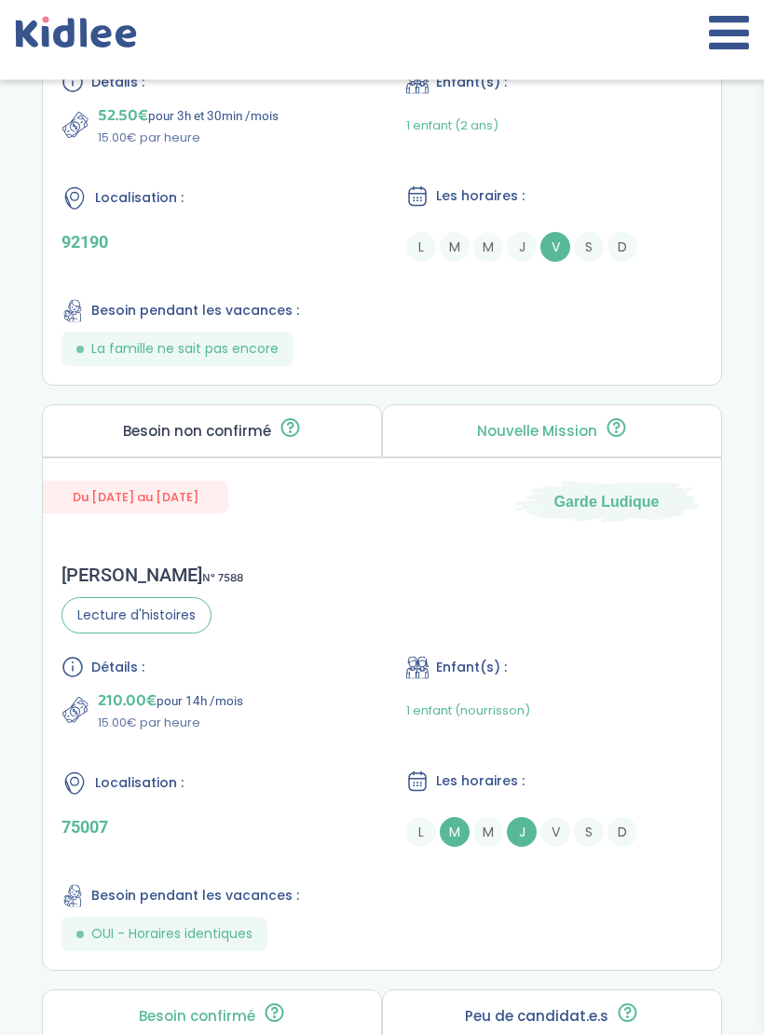
scroll to position [2056, 0]
click at [594, 576] on div "Olivia B . N° 7588 Lecture d'histoires Détails : 210.00€ pour 14h /mois 15.00€ …" at bounding box center [382, 757] width 678 height 425
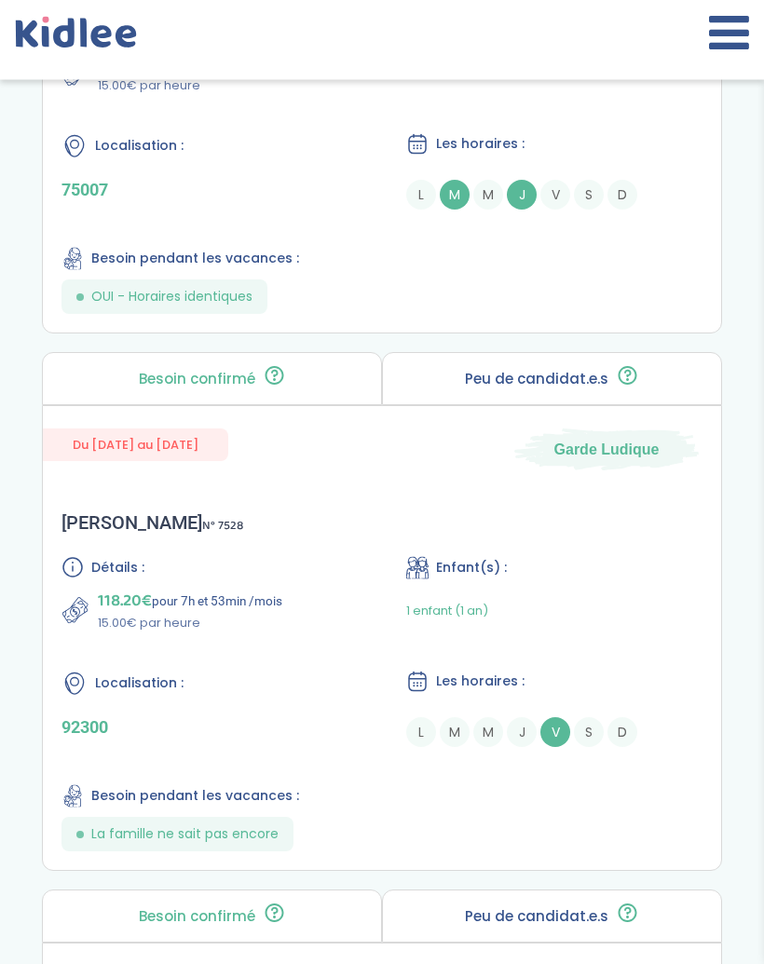
scroll to position [2693, 0]
click at [573, 558] on div "Jérôme G . N° 7528 Détails : 118.20€ pour 7h et 53min /mois 15.00€ par heure En…" at bounding box center [382, 681] width 678 height 377
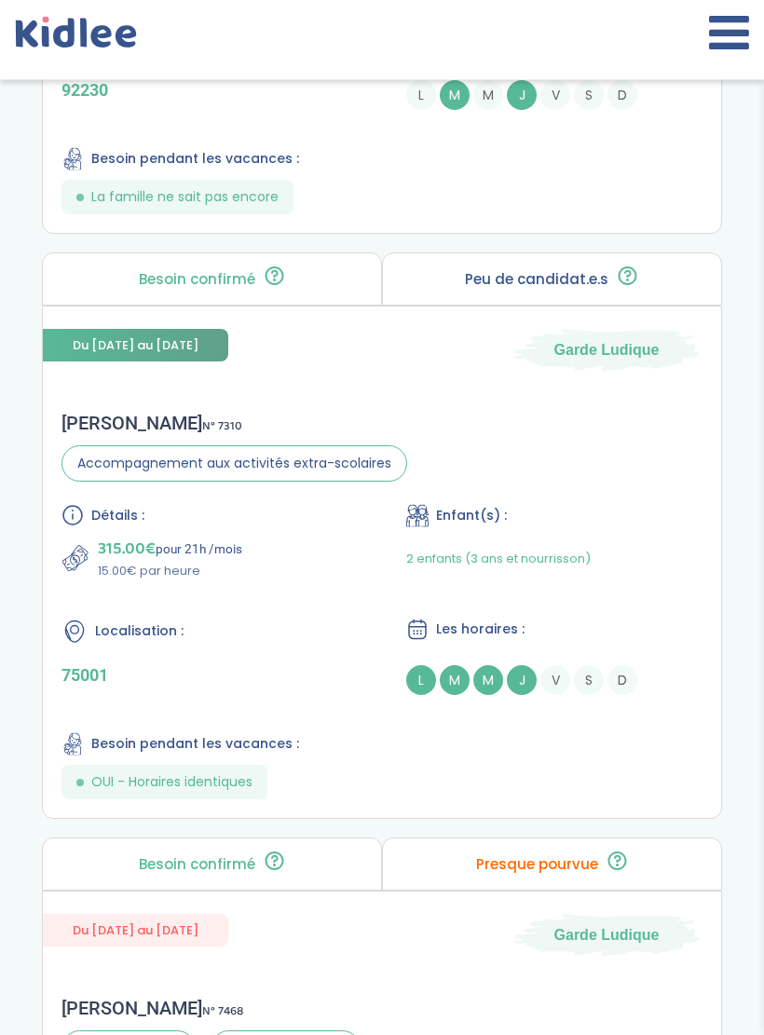
scroll to position [5688, 0]
click at [648, 432] on div "Sarah R . N° 7310 Accompagnement aux activités extra-scolaires Détails : 315.00…" at bounding box center [382, 605] width 678 height 425
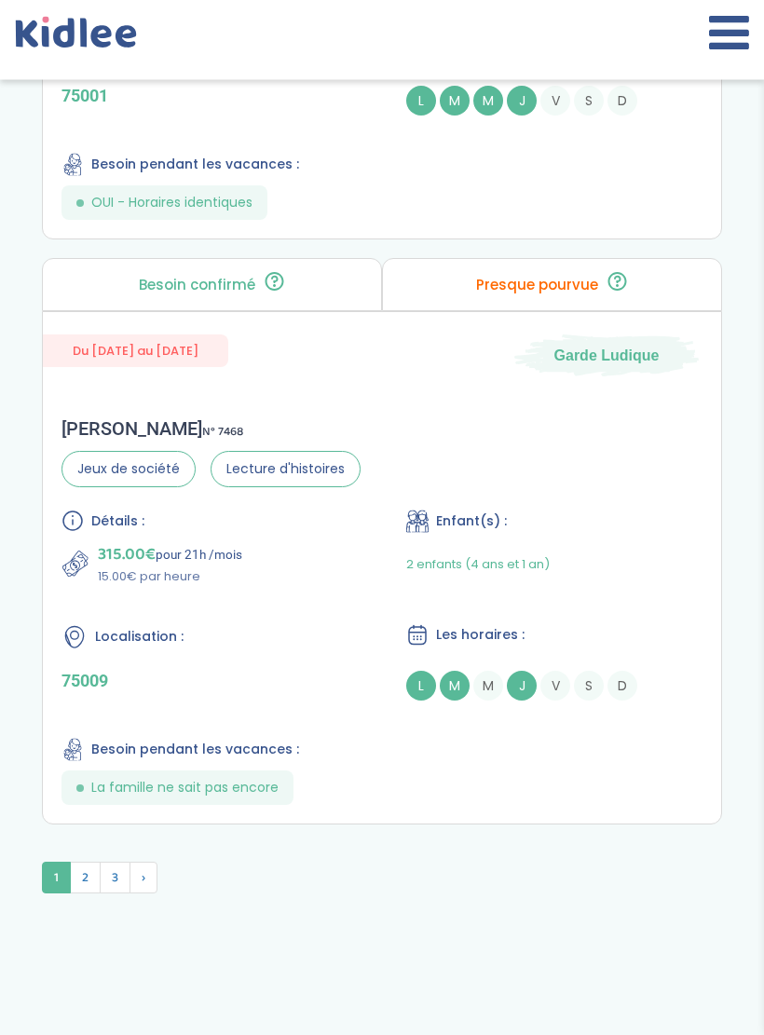
scroll to position [6268, 0]
click at [83, 894] on span "2" at bounding box center [85, 878] width 31 height 32
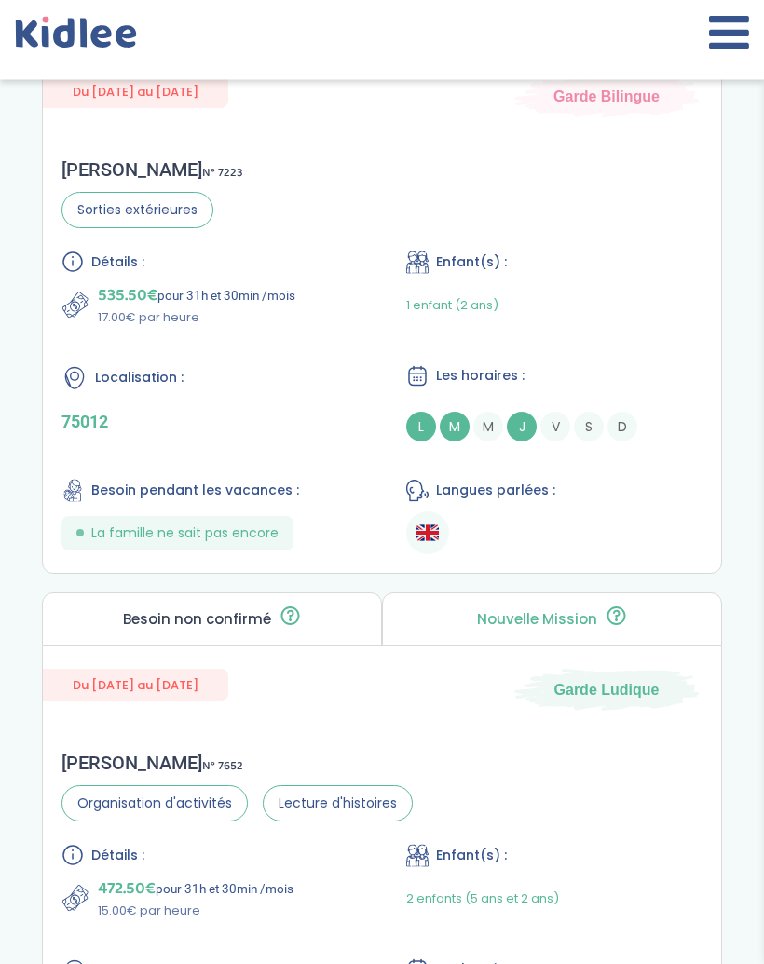
scroll to position [6139, 0]
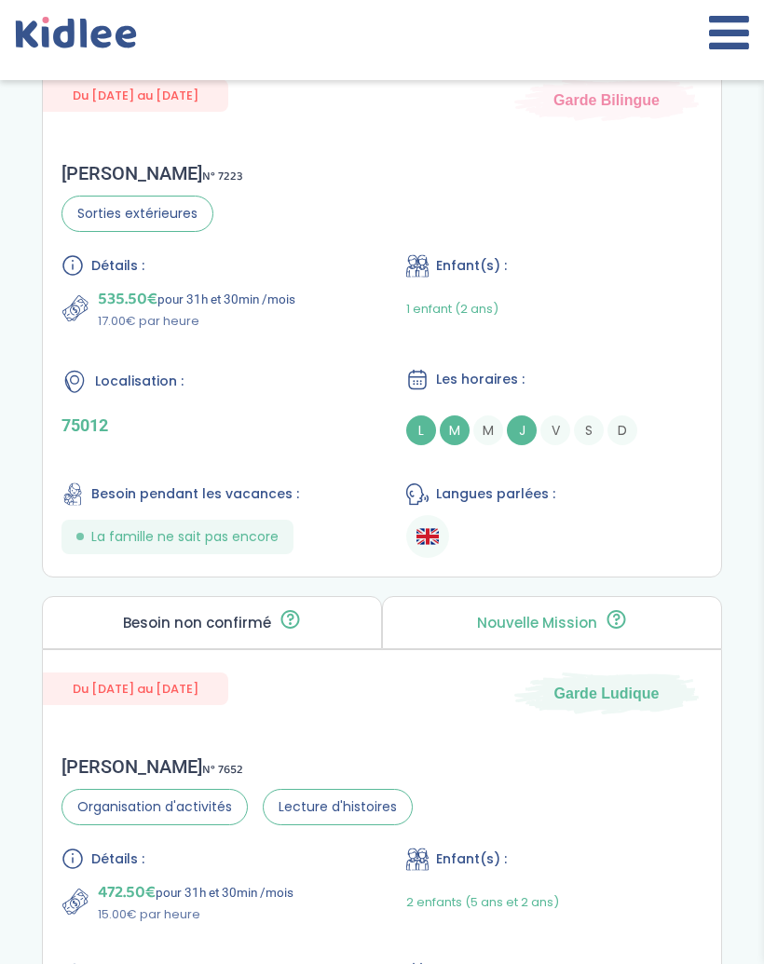
click at [651, 278] on div "Enfant(s) :" at bounding box center [554, 265] width 296 height 23
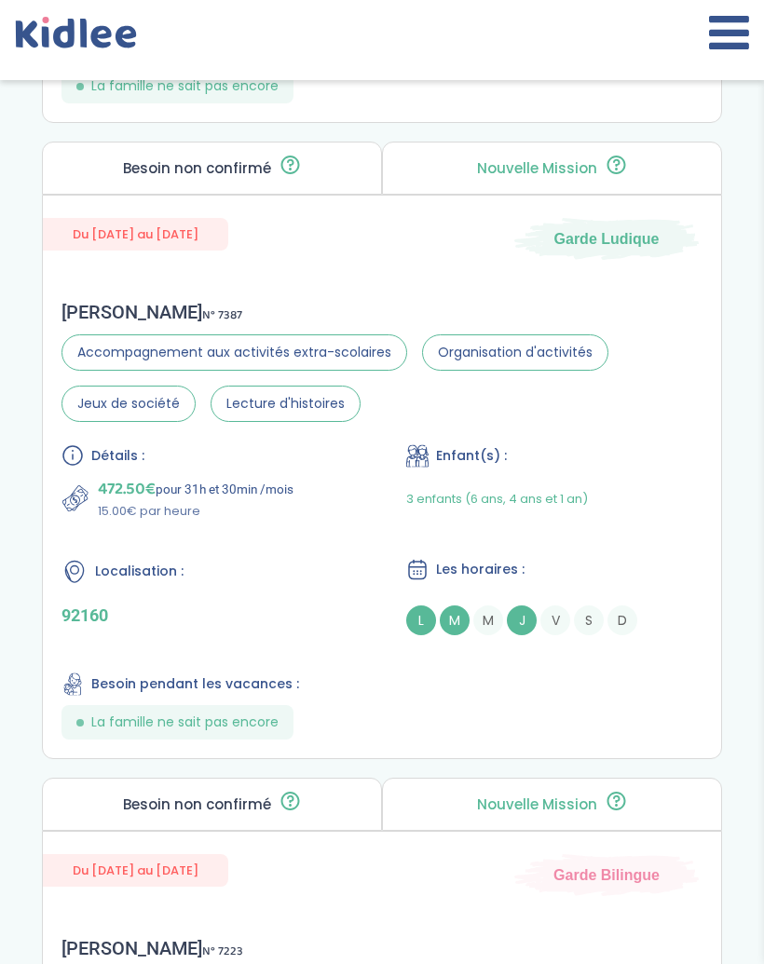
scroll to position [5363, 0]
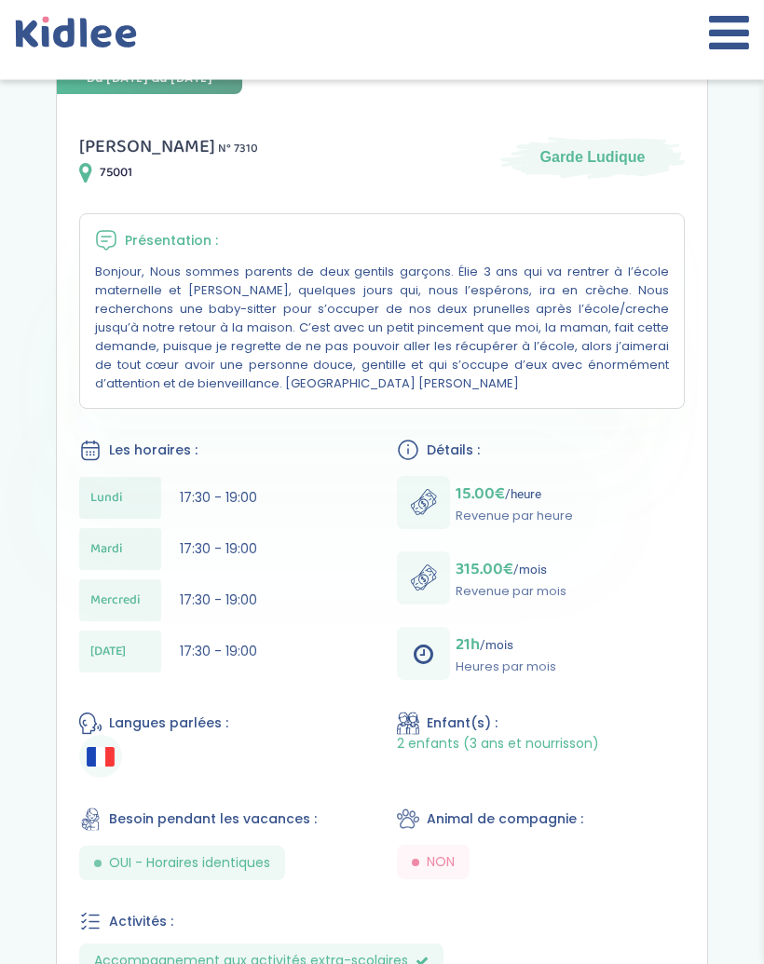
scroll to position [309, 0]
